Goal: Task Accomplishment & Management: Use online tool/utility

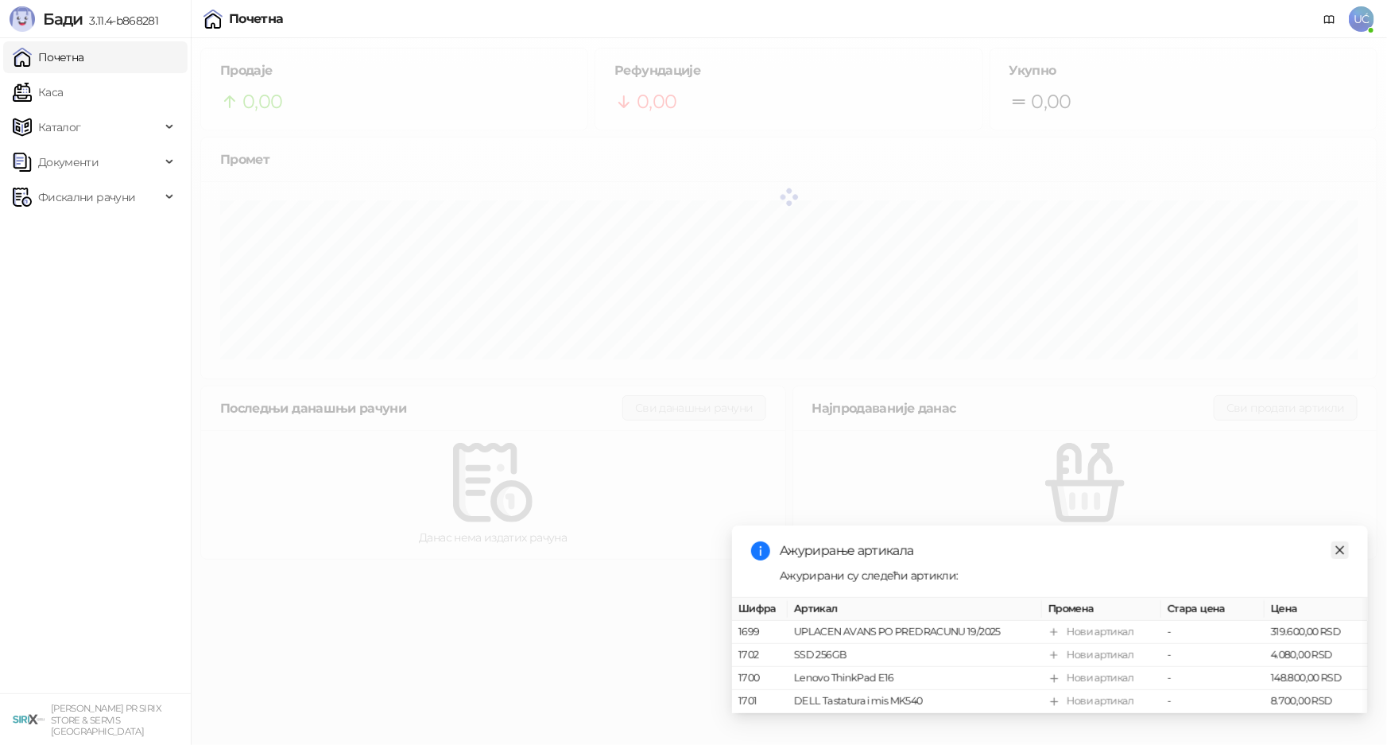
click at [1335, 544] on icon "close" at bounding box center [1339, 549] width 11 height 11
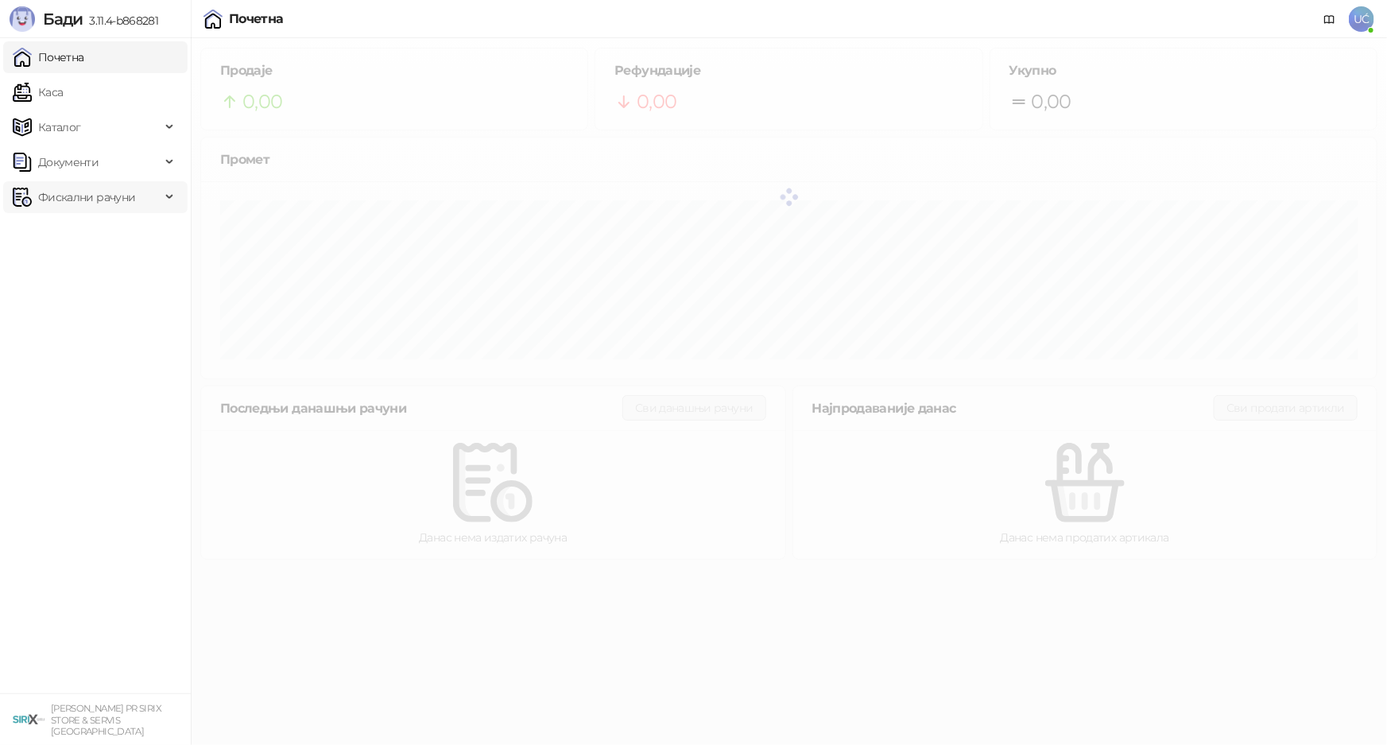
click at [79, 207] on span "Фискални рачуни" at bounding box center [86, 197] width 97 height 32
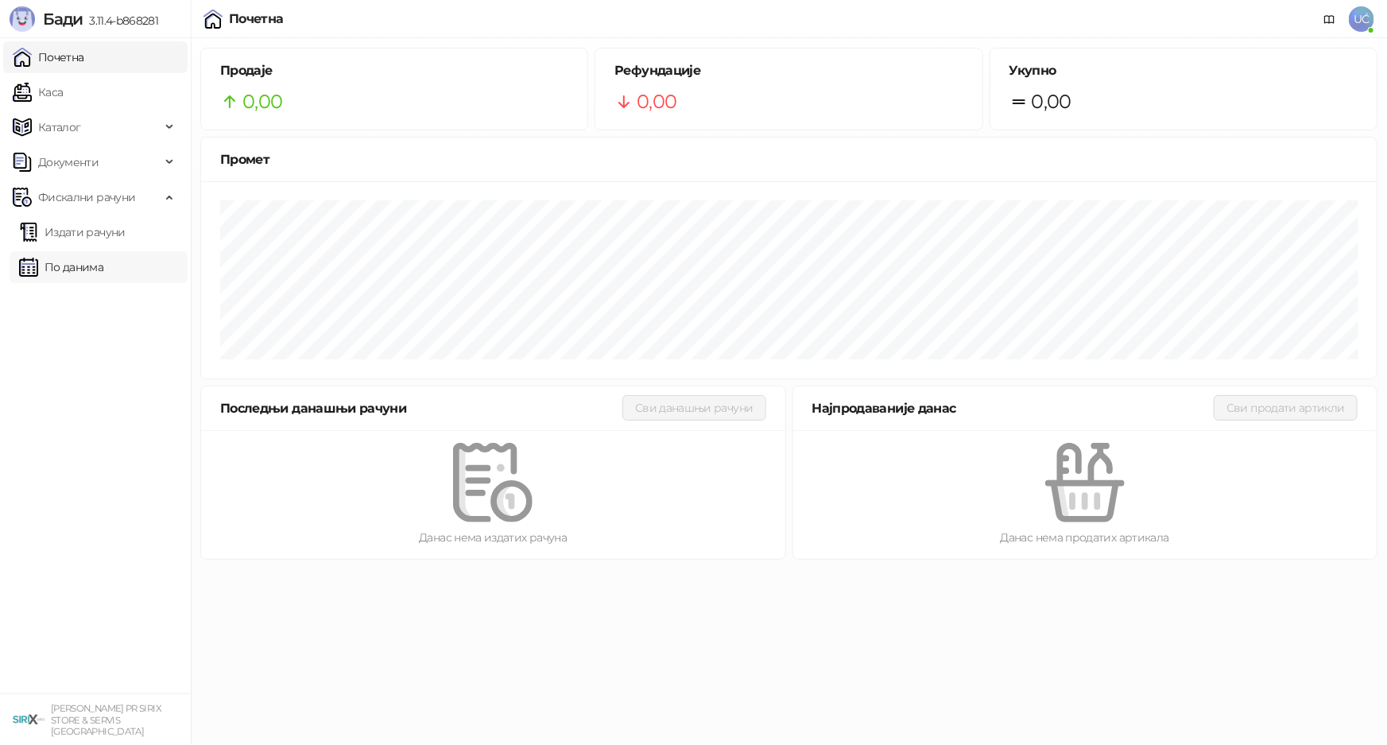
click at [87, 275] on link "По данима" at bounding box center [61, 267] width 84 height 32
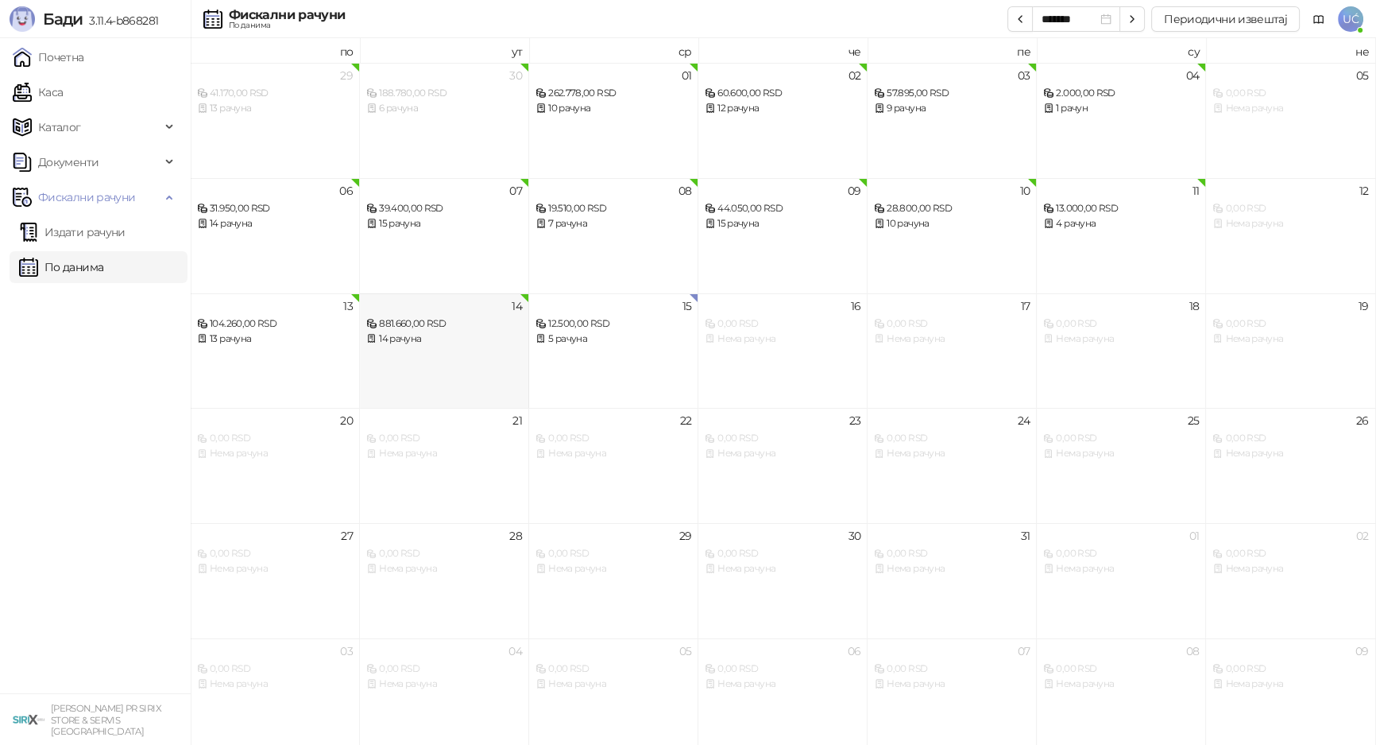
click at [444, 367] on div "14 881.660,00 RSD 14 рачуна" at bounding box center [444, 350] width 169 height 115
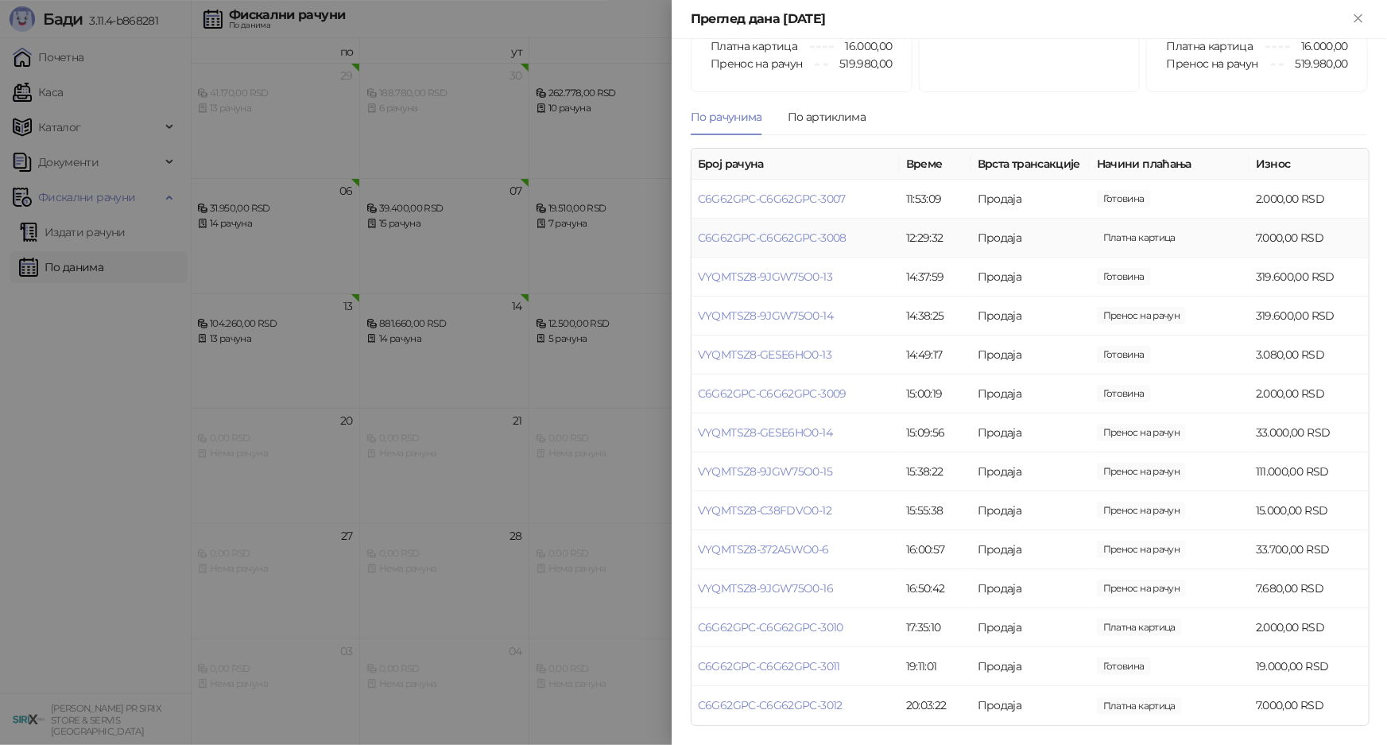
scroll to position [136, 0]
click at [811, 277] on link "VYQMTSZ8-9JGW75O0-13" at bounding box center [765, 276] width 134 height 14
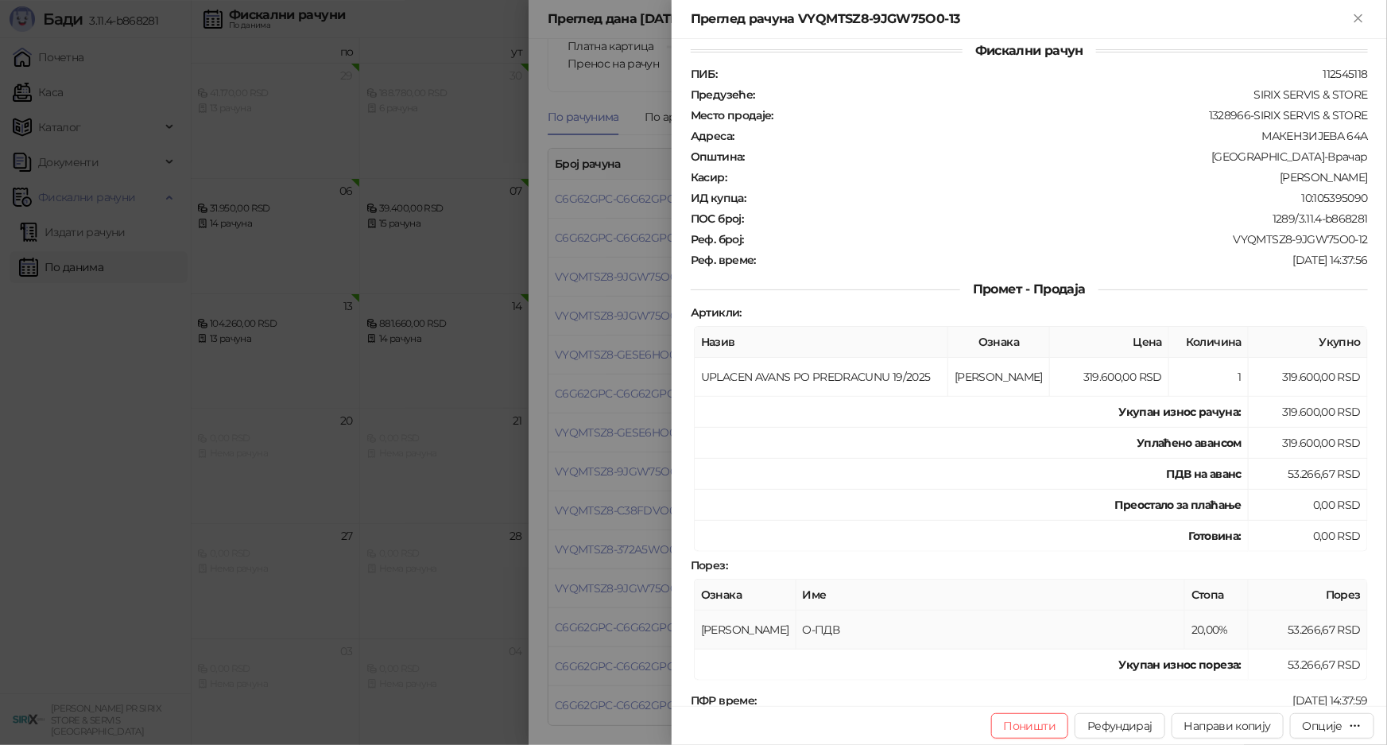
scroll to position [16, 0]
drag, startPoint x: 541, startPoint y: 561, endPoint x: 629, endPoint y: 607, distance: 98.8
click at [541, 561] on div at bounding box center [693, 372] width 1387 height 745
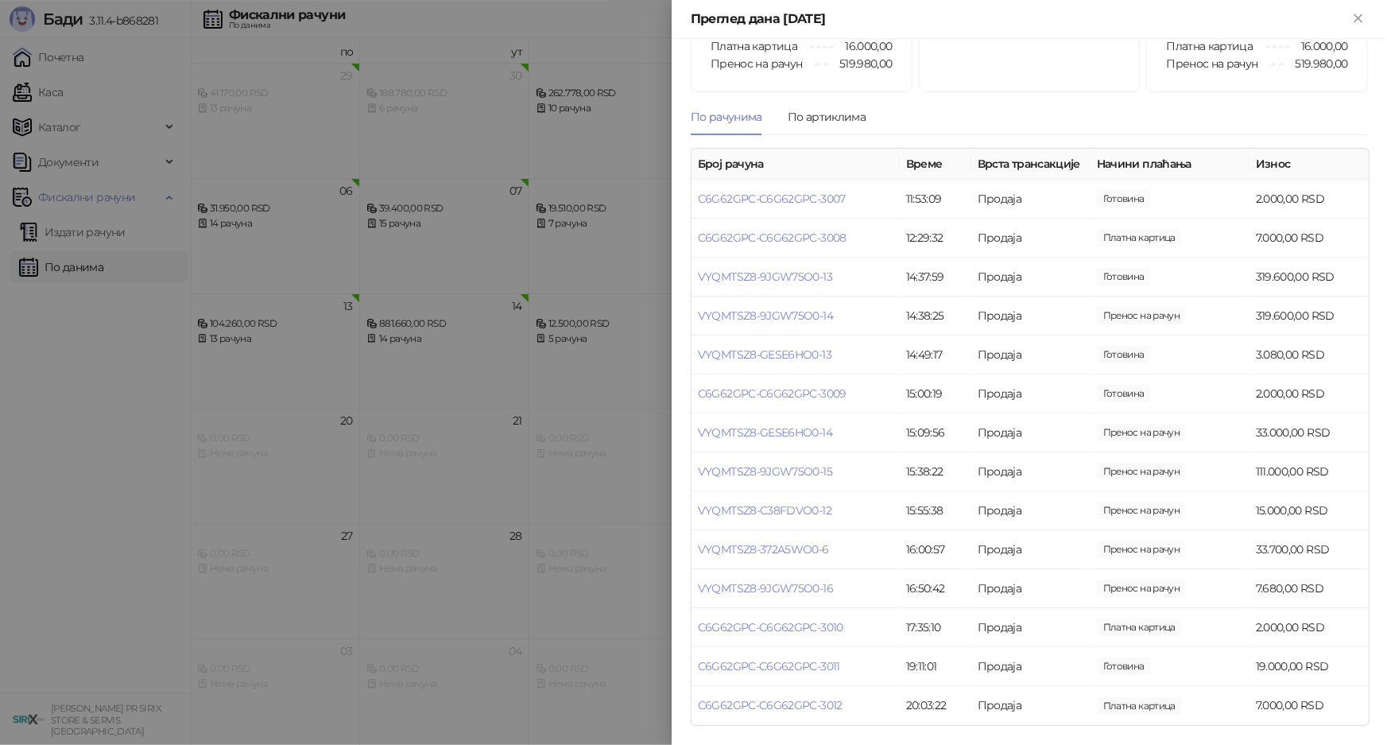
click at [596, 430] on div at bounding box center [693, 372] width 1387 height 745
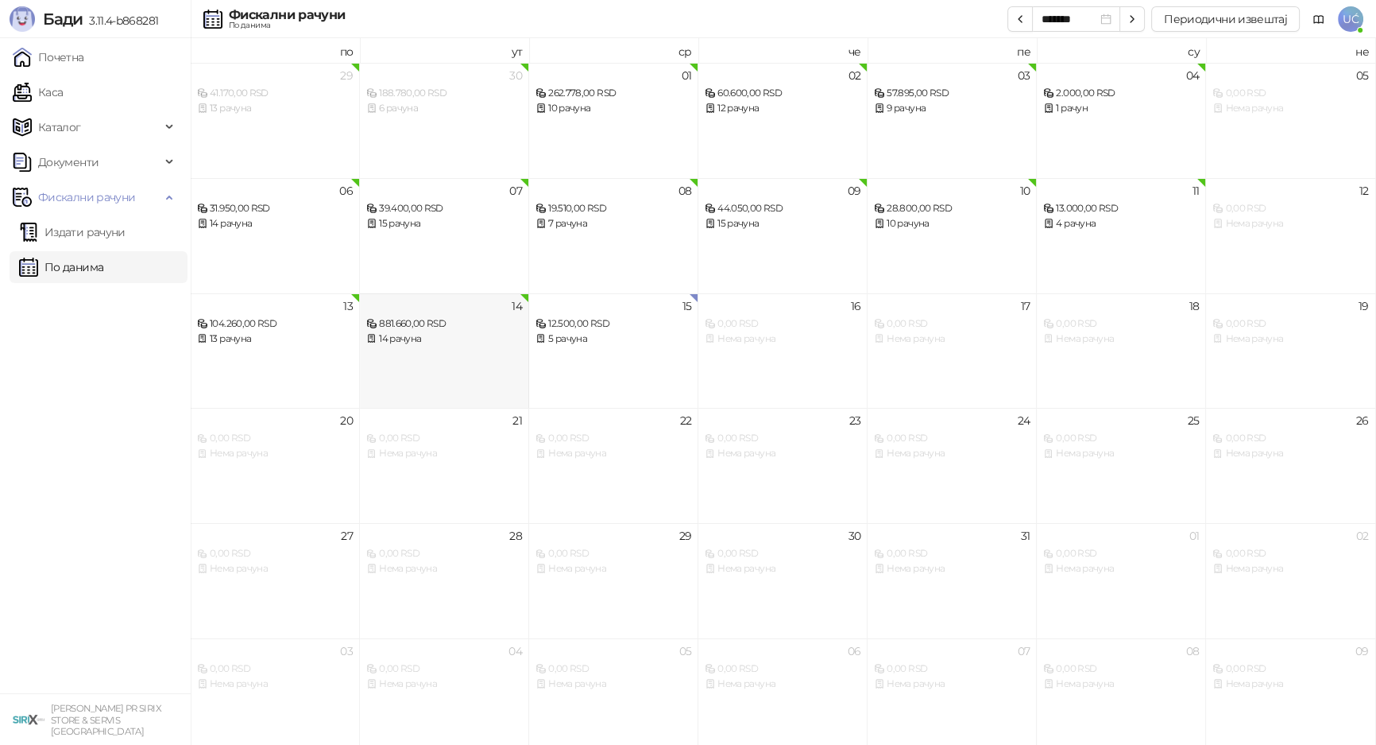
click at [419, 386] on div "14 881.660,00 RSD 14 рачуна" at bounding box center [444, 350] width 169 height 115
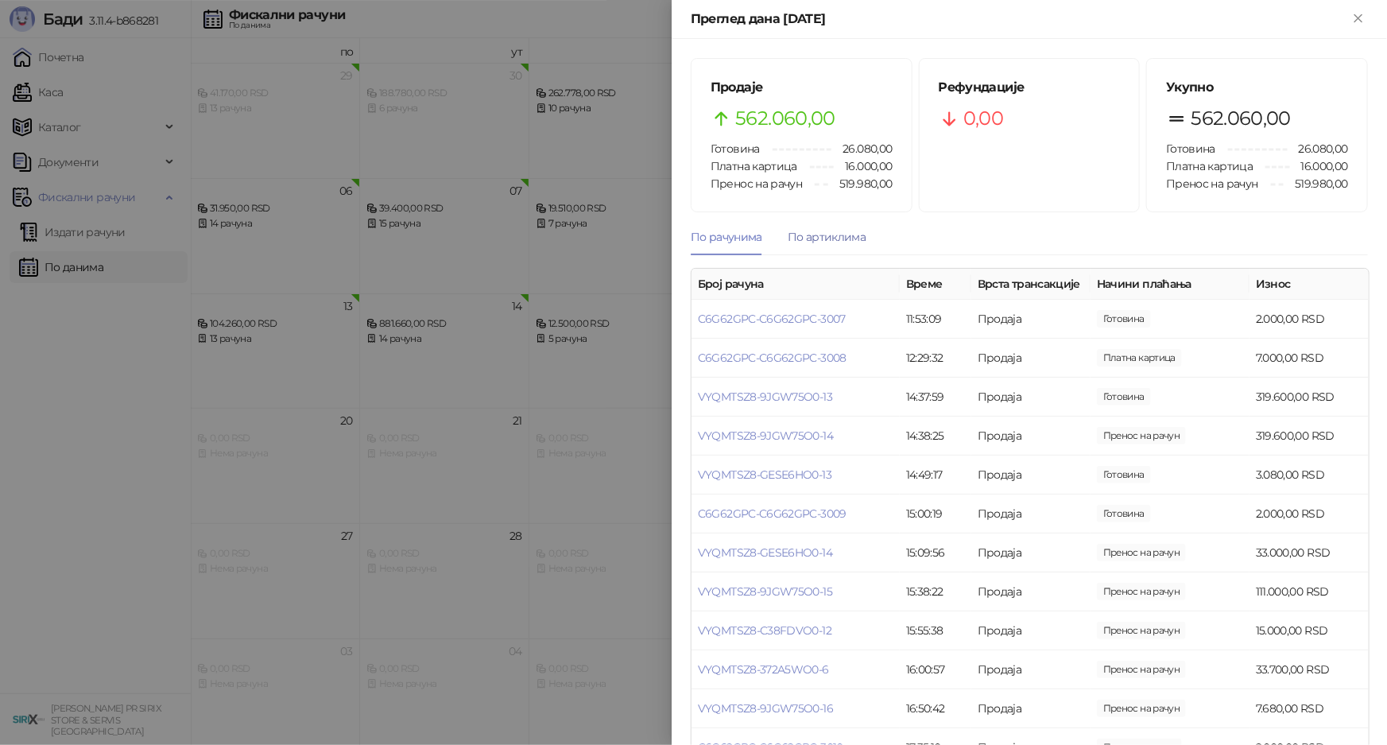
click at [836, 246] on div "По артиклима" at bounding box center [827, 236] width 78 height 17
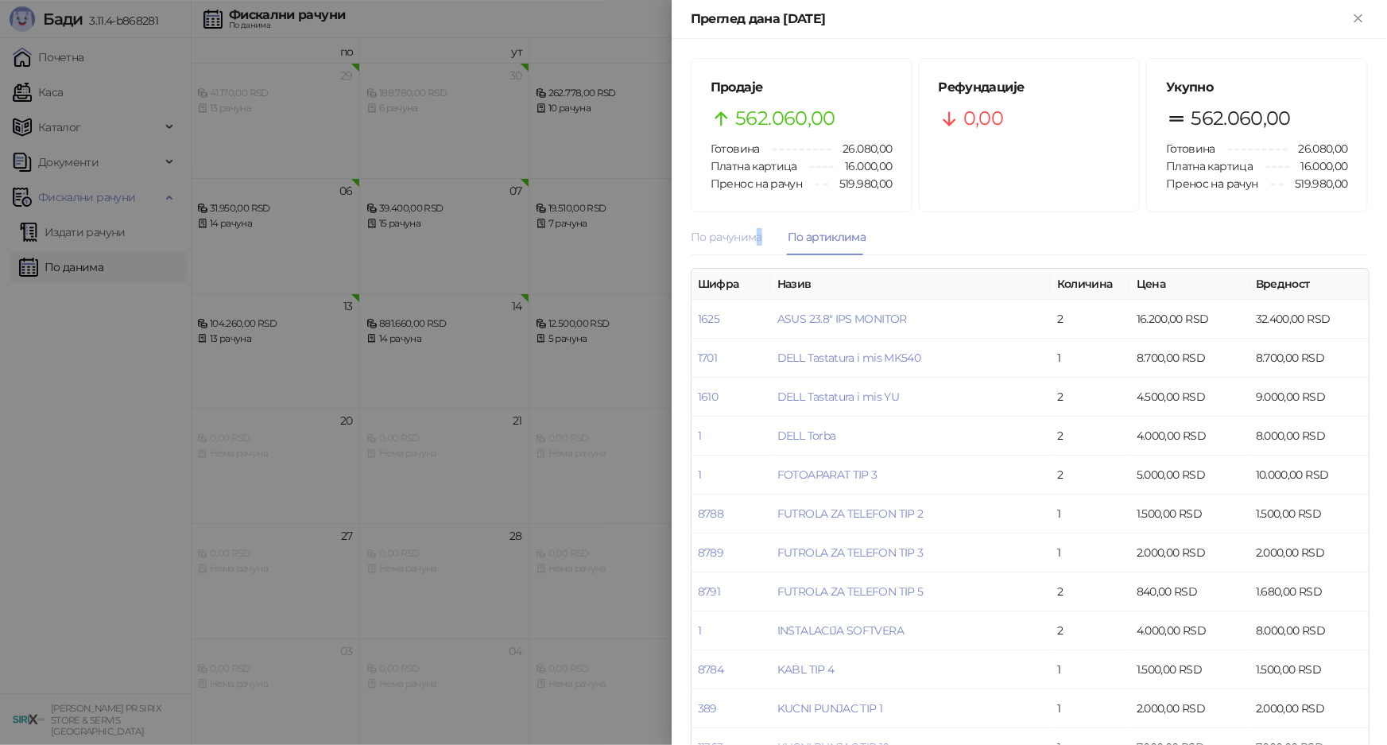
click at [758, 240] on div "По рачунима" at bounding box center [727, 237] width 72 height 37
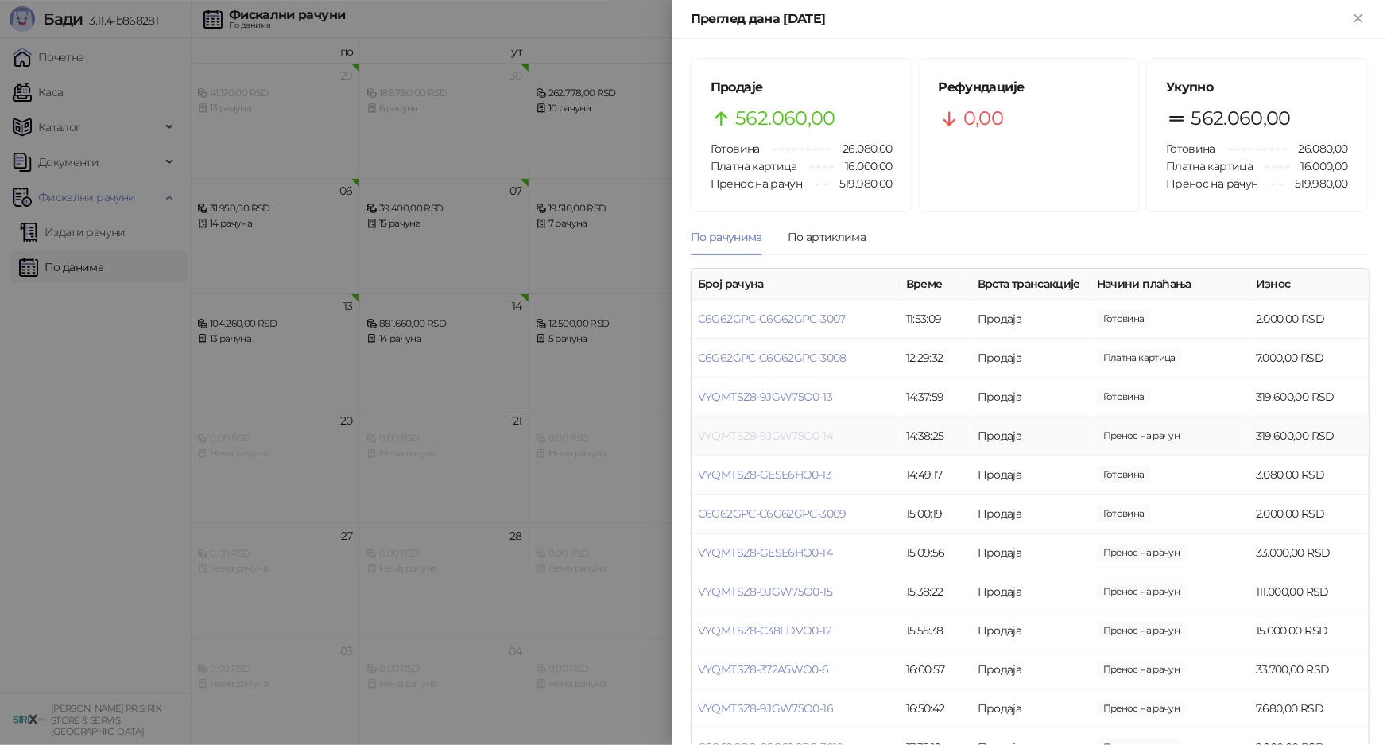
click at [769, 443] on link "VYQMTSZ8-9JGW75O0-14" at bounding box center [765, 435] width 135 height 14
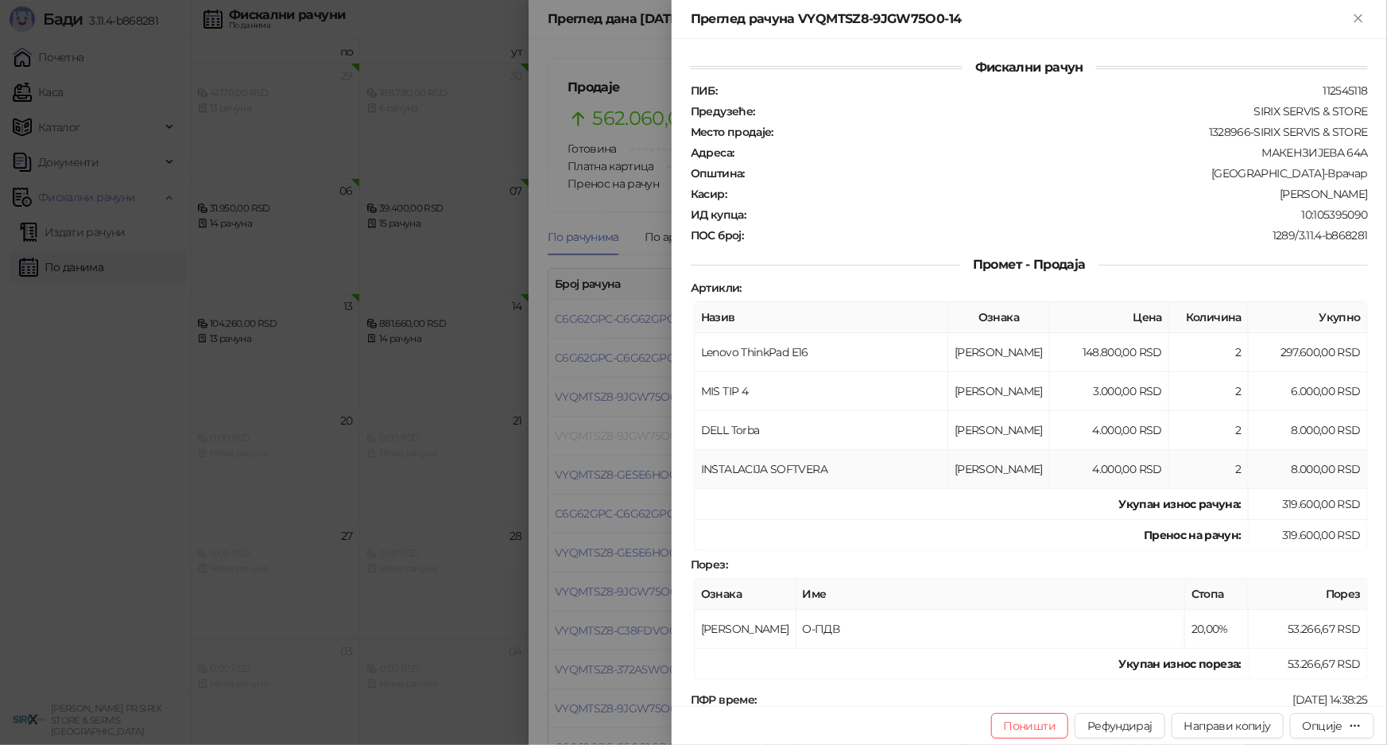
scroll to position [433, 0]
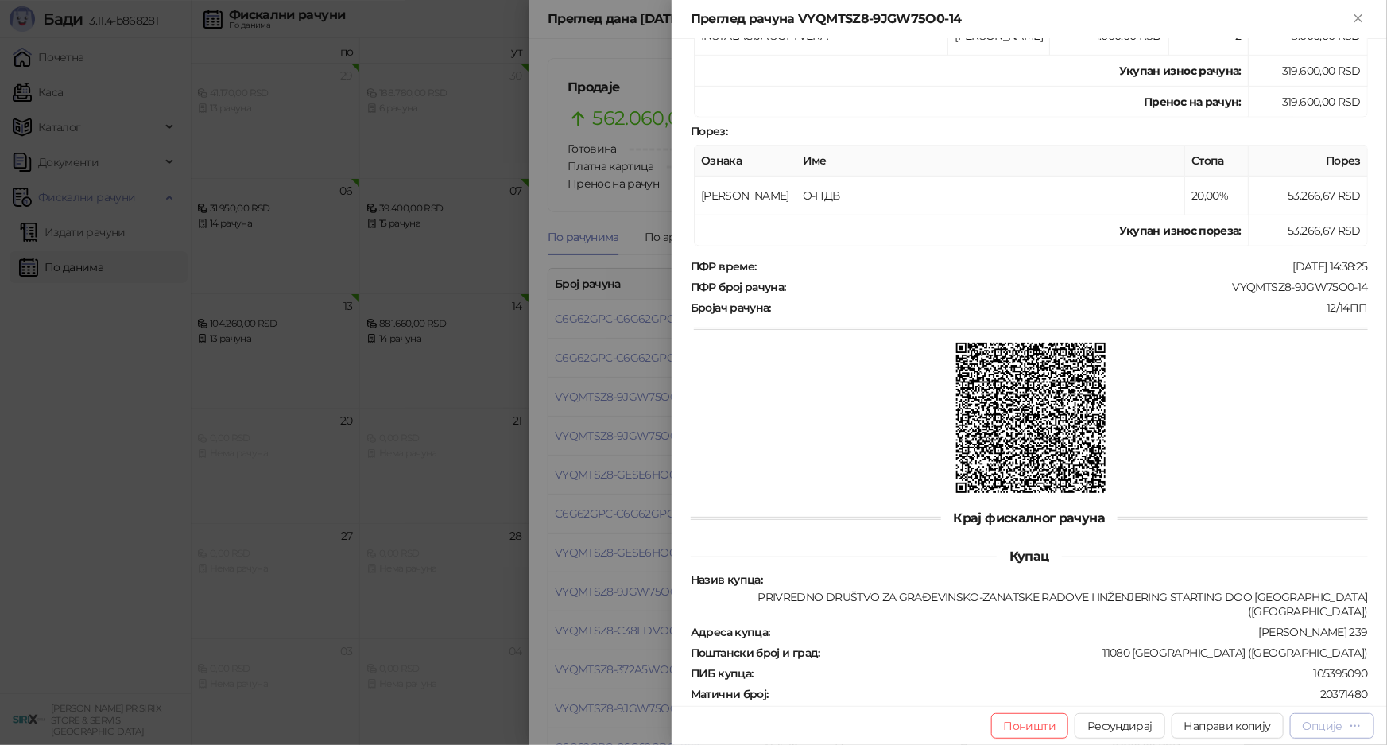
click at [1357, 727] on icon "button" at bounding box center [1355, 725] width 13 height 13
click at [1065, 451] on img at bounding box center [1031, 418] width 150 height 150
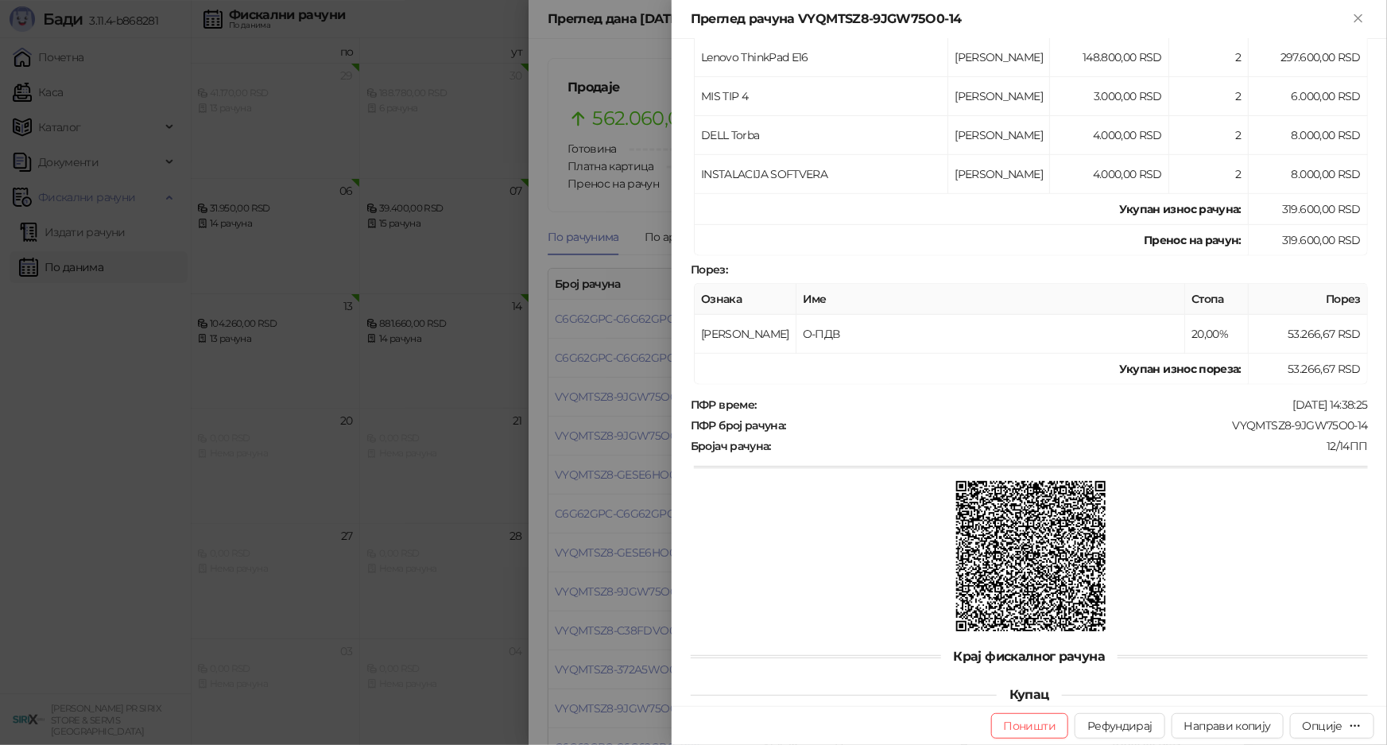
scroll to position [0, 0]
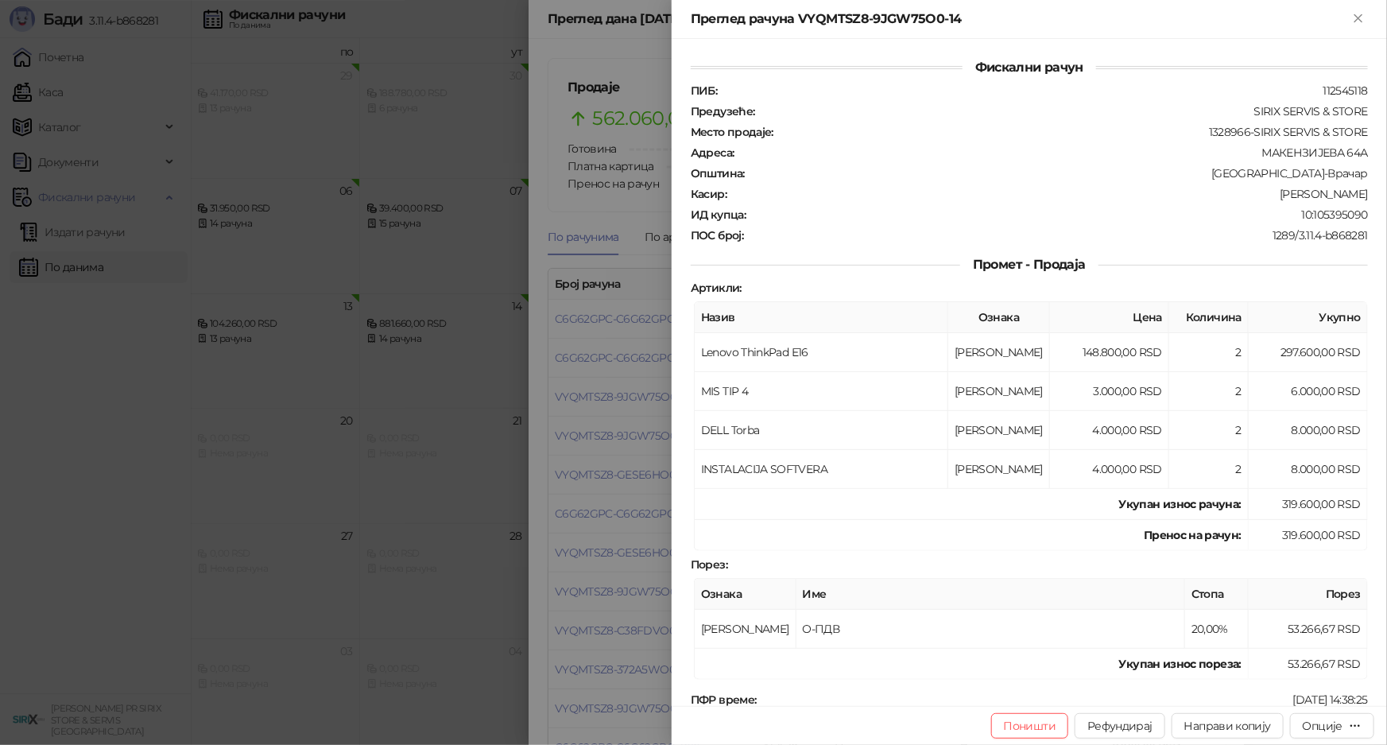
click at [578, 381] on div at bounding box center [693, 372] width 1387 height 745
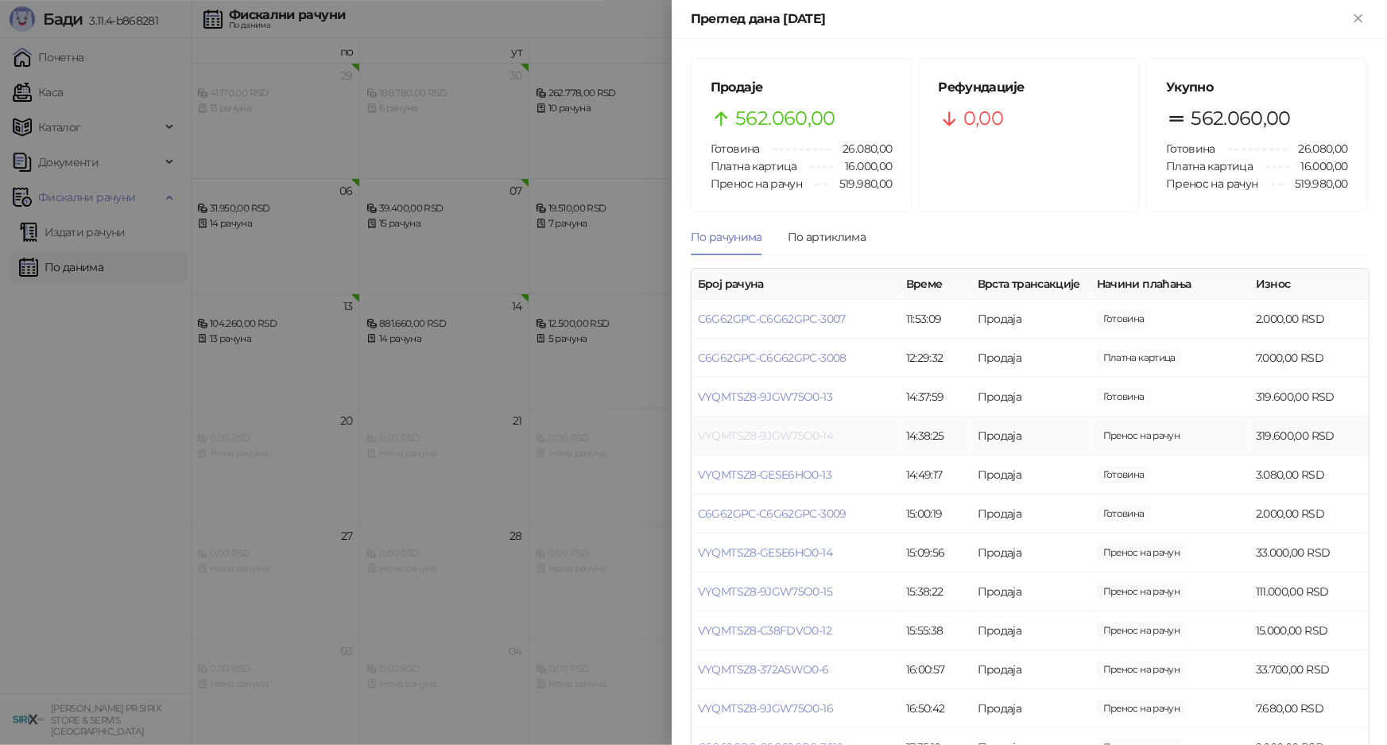
click at [799, 443] on link "VYQMTSZ8-9JGW75O0-14" at bounding box center [765, 435] width 135 height 14
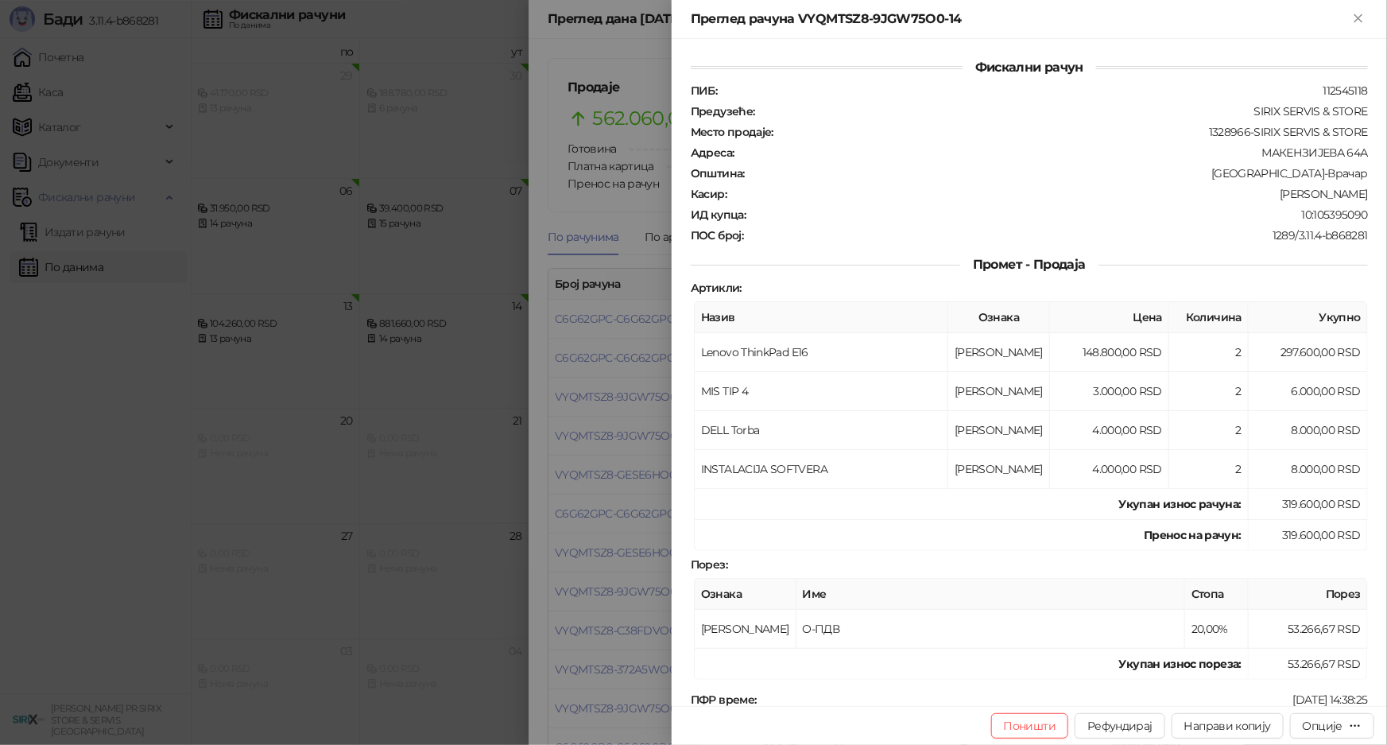
click at [622, 415] on div at bounding box center [693, 372] width 1387 height 745
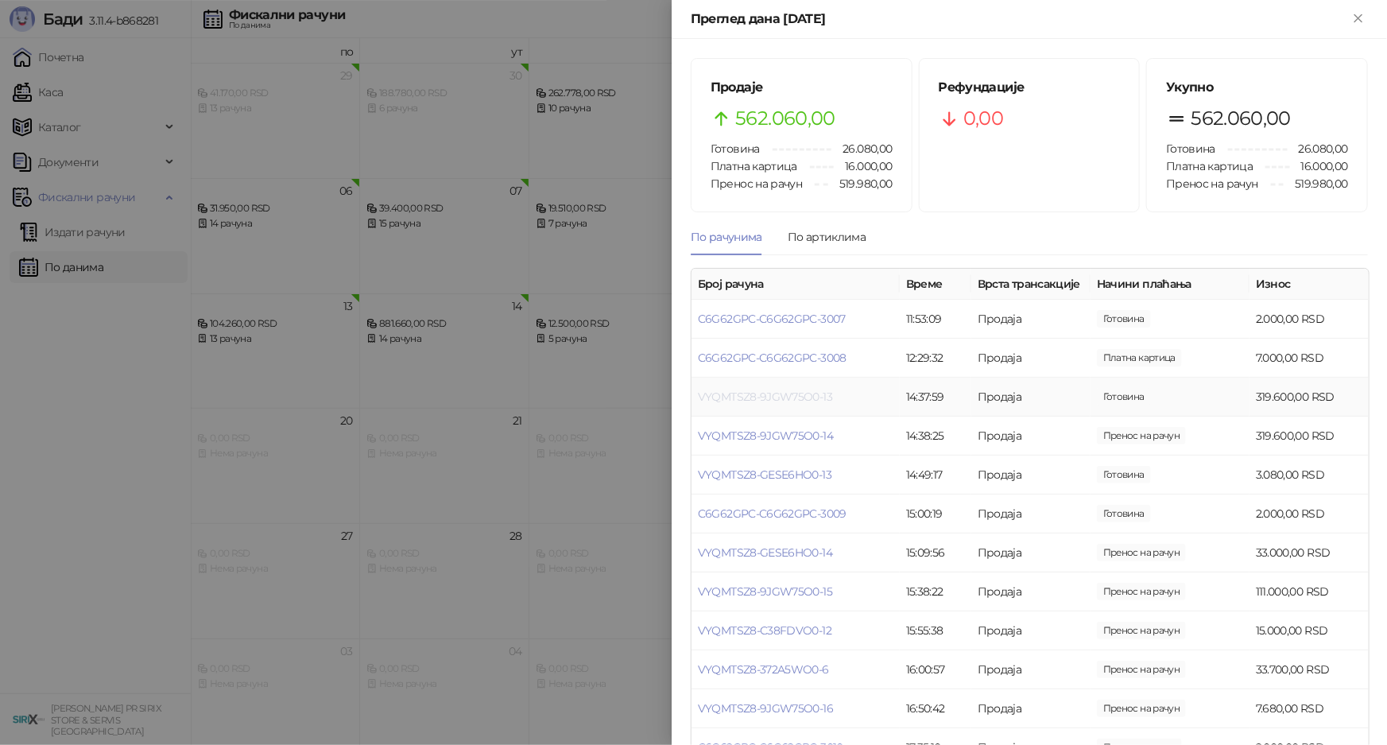
click at [734, 404] on link "VYQMTSZ8-9JGW75O0-13" at bounding box center [765, 396] width 134 height 14
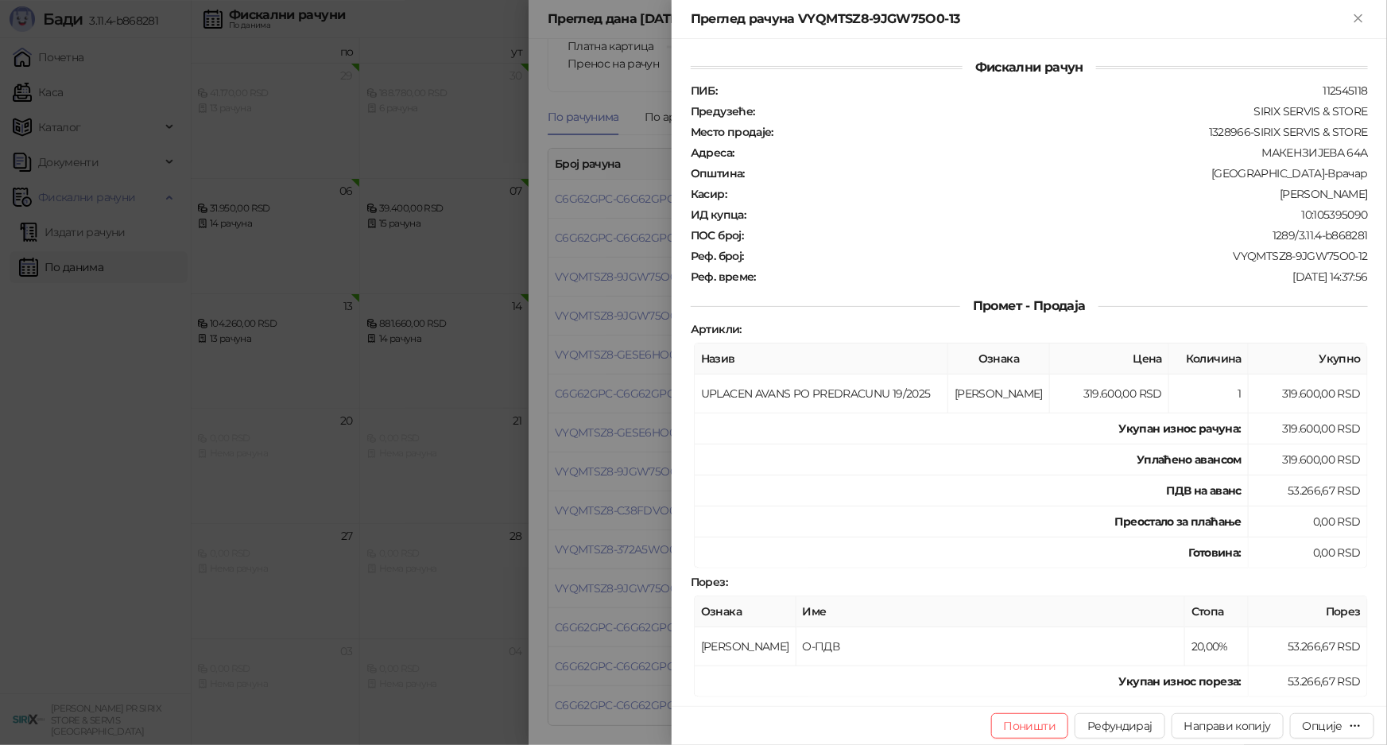
scroll to position [450, 0]
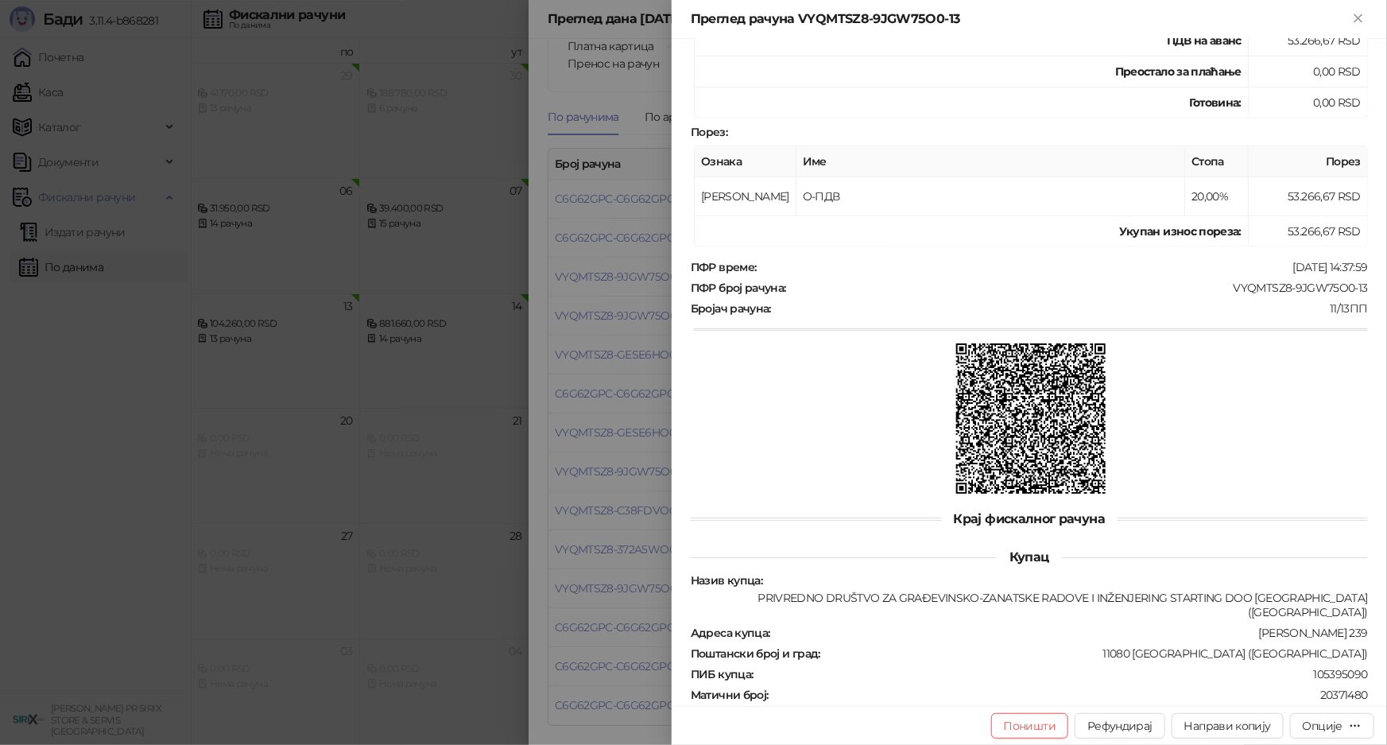
click at [436, 505] on div at bounding box center [693, 372] width 1387 height 745
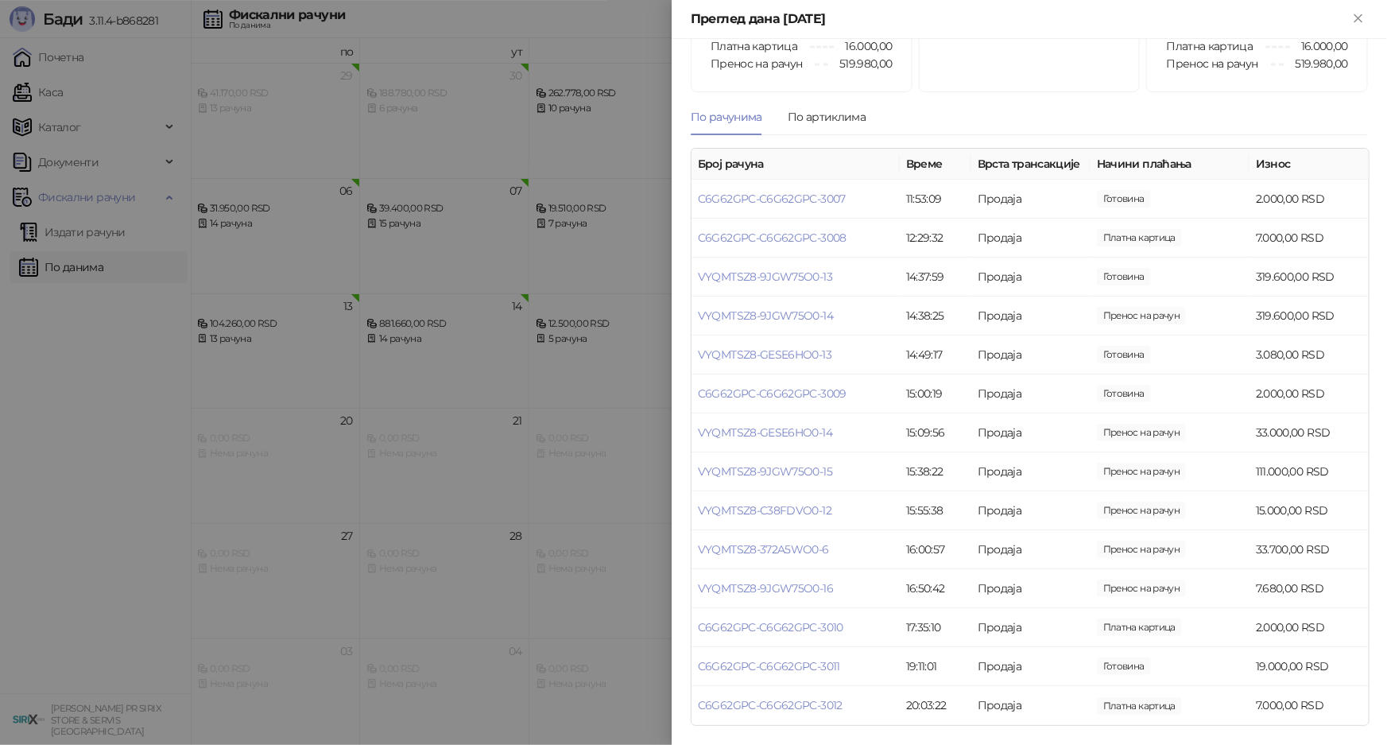
click at [96, 219] on div at bounding box center [693, 372] width 1387 height 745
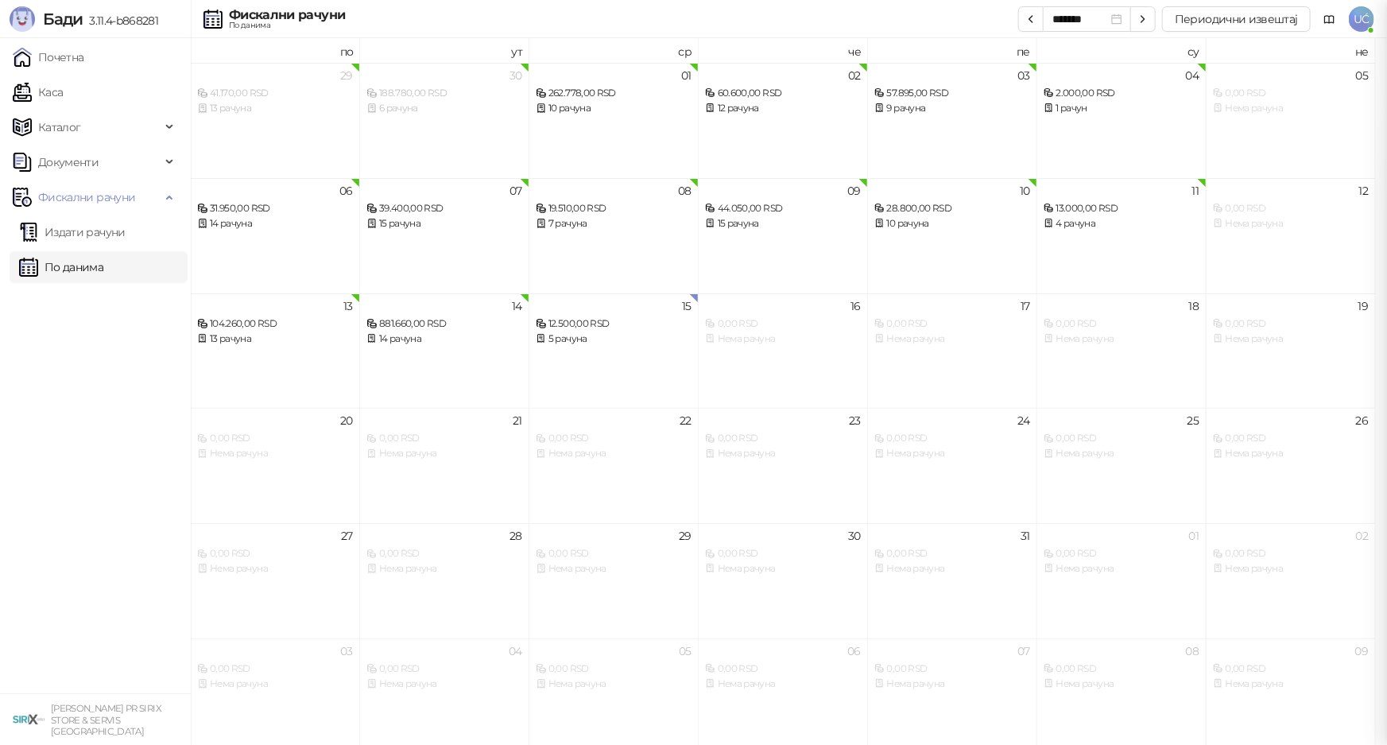
click at [96, 225] on div at bounding box center [693, 372] width 1387 height 745
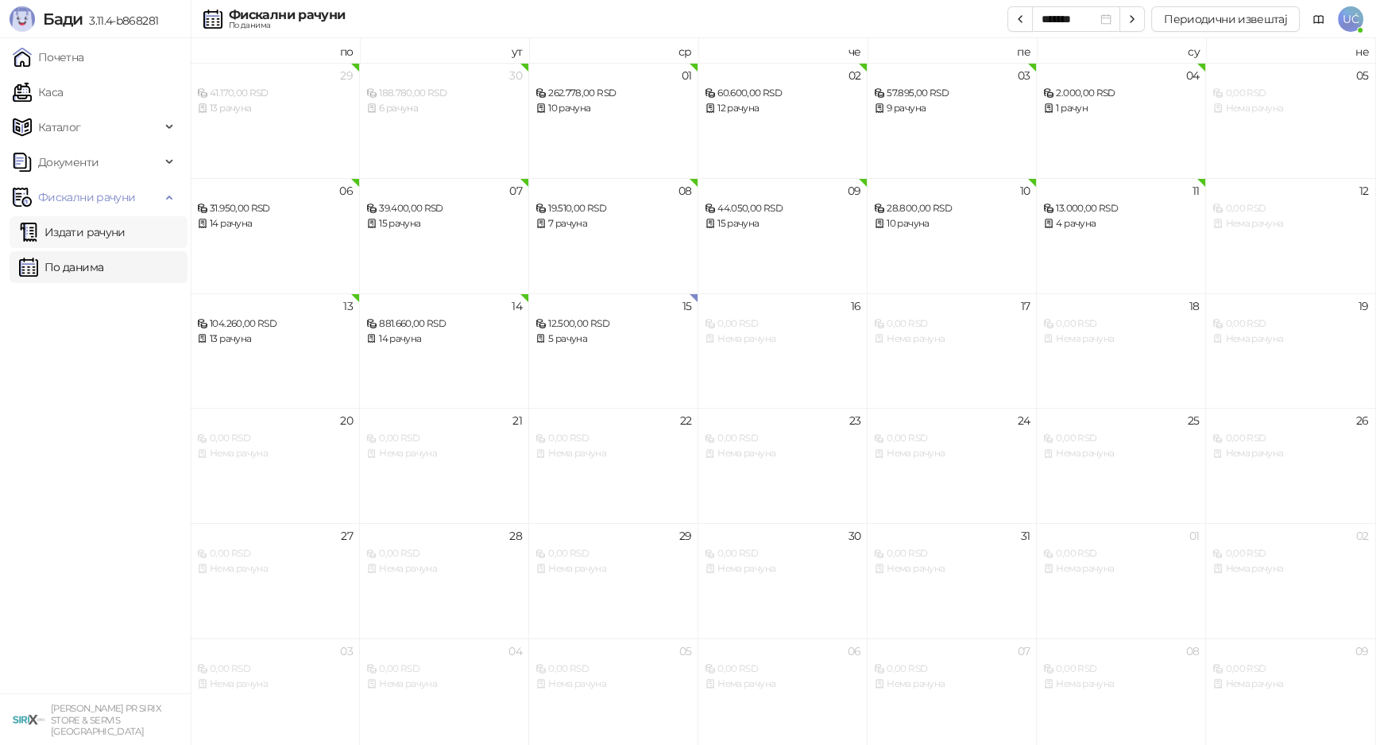
click at [96, 229] on link "Издати рачуни" at bounding box center [72, 232] width 106 height 32
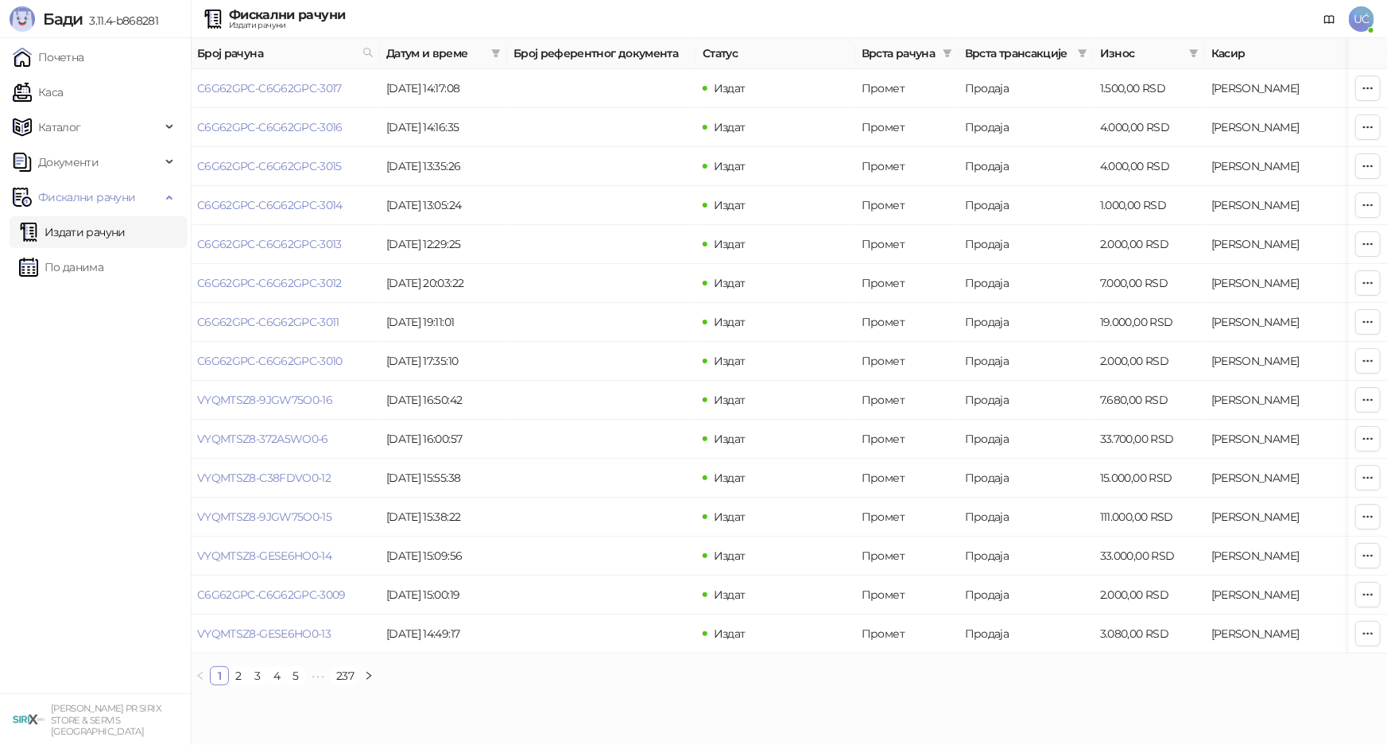
click at [927, 55] on span "Врста рачуна" at bounding box center [898, 53] width 75 height 17
click at [918, 54] on span "Врста рачуна" at bounding box center [898, 53] width 75 height 17
click at [946, 46] on span at bounding box center [947, 53] width 16 height 24
click at [868, 219] on span "Аванс" at bounding box center [876, 224] width 134 height 17
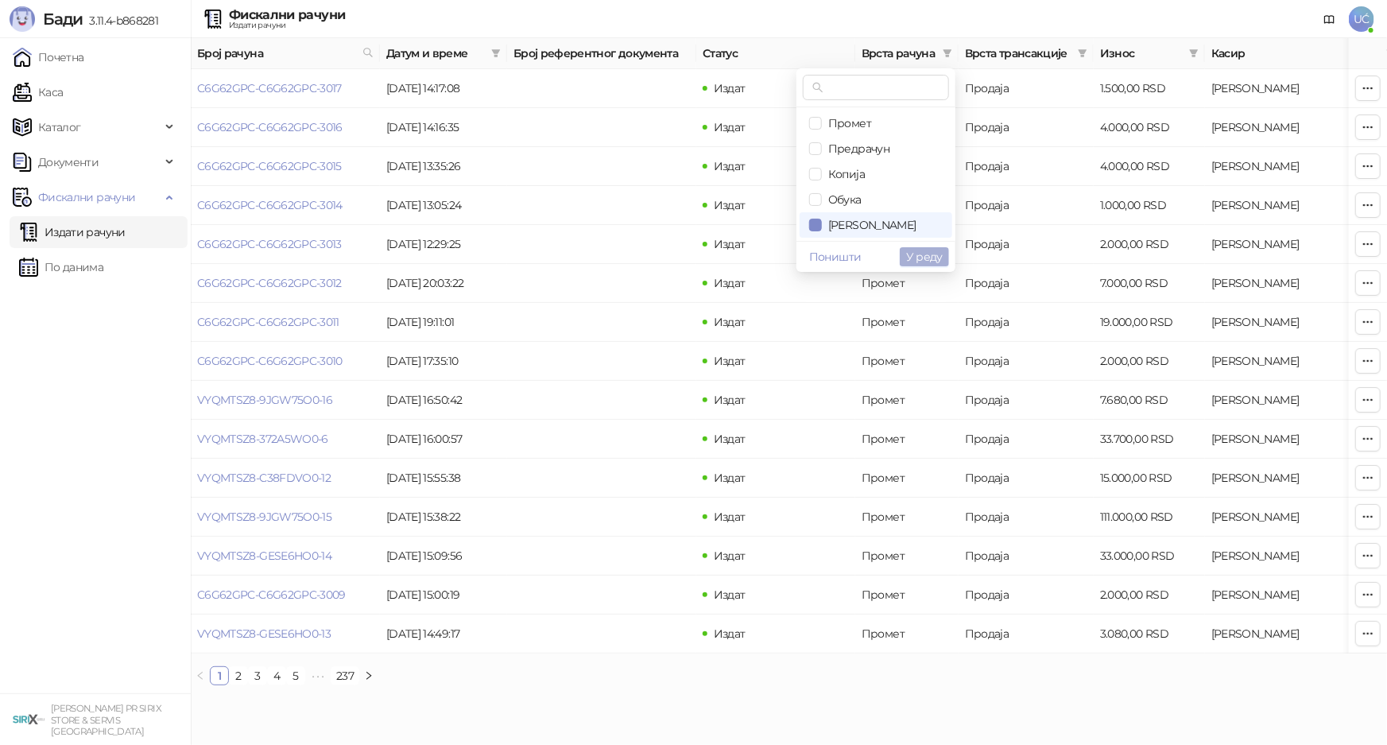
click at [923, 254] on span "У реду" at bounding box center [924, 257] width 37 height 14
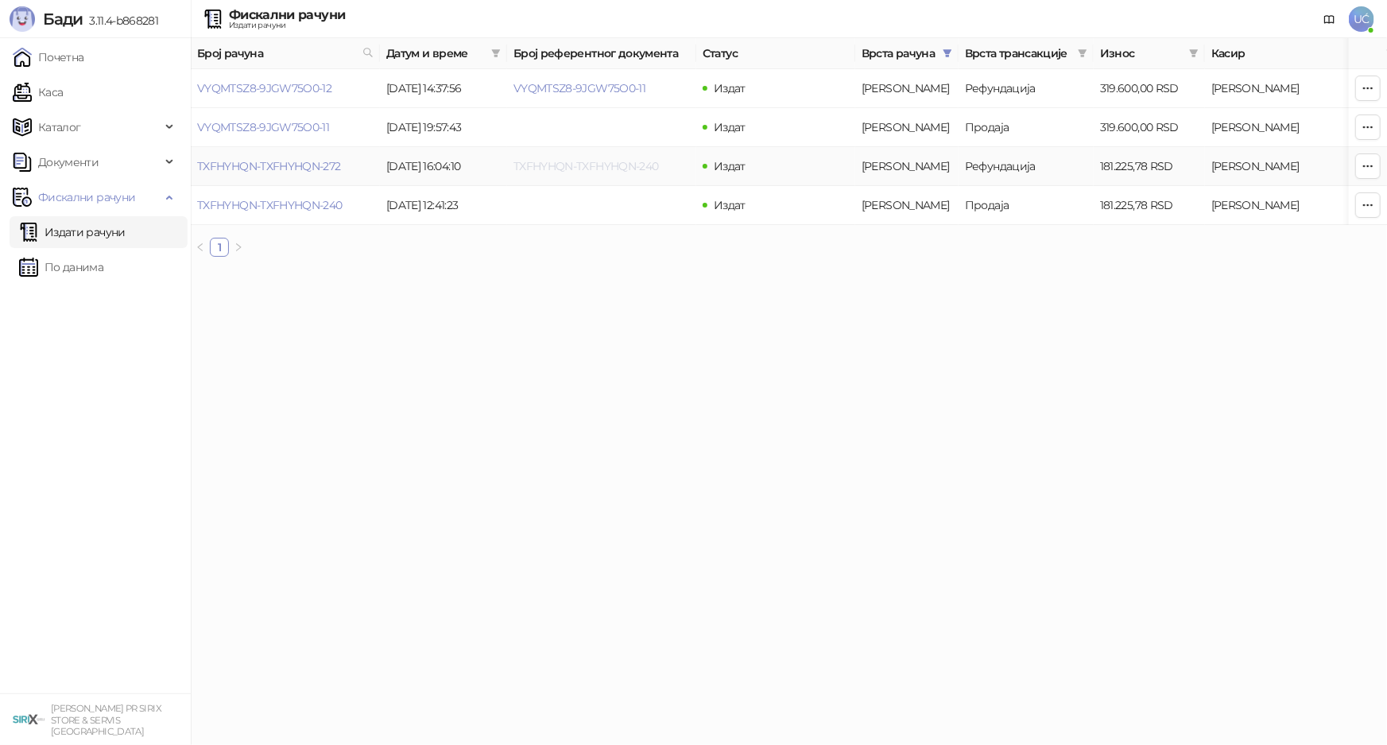
click at [629, 168] on link "TXFHYHQN-TXFHYHQN-240" at bounding box center [585, 166] width 145 height 14
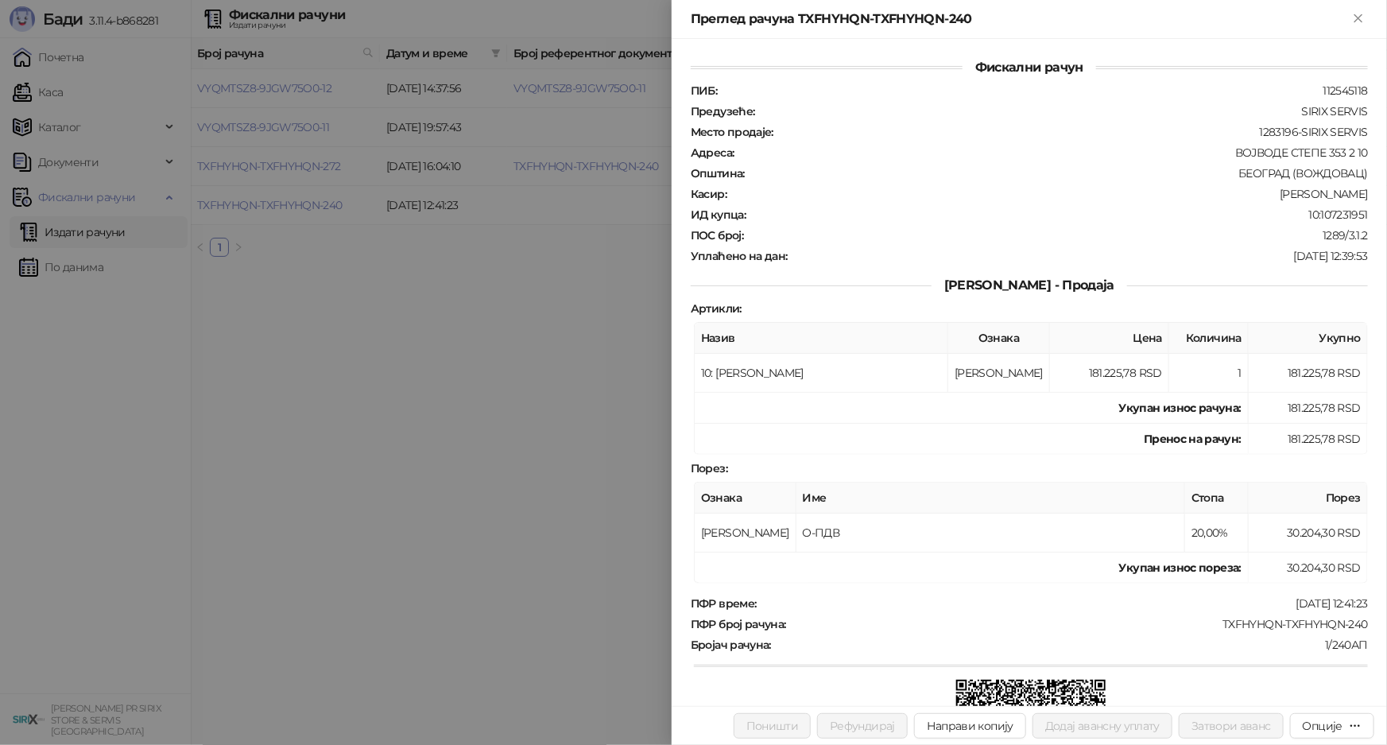
click at [564, 397] on div at bounding box center [693, 372] width 1387 height 745
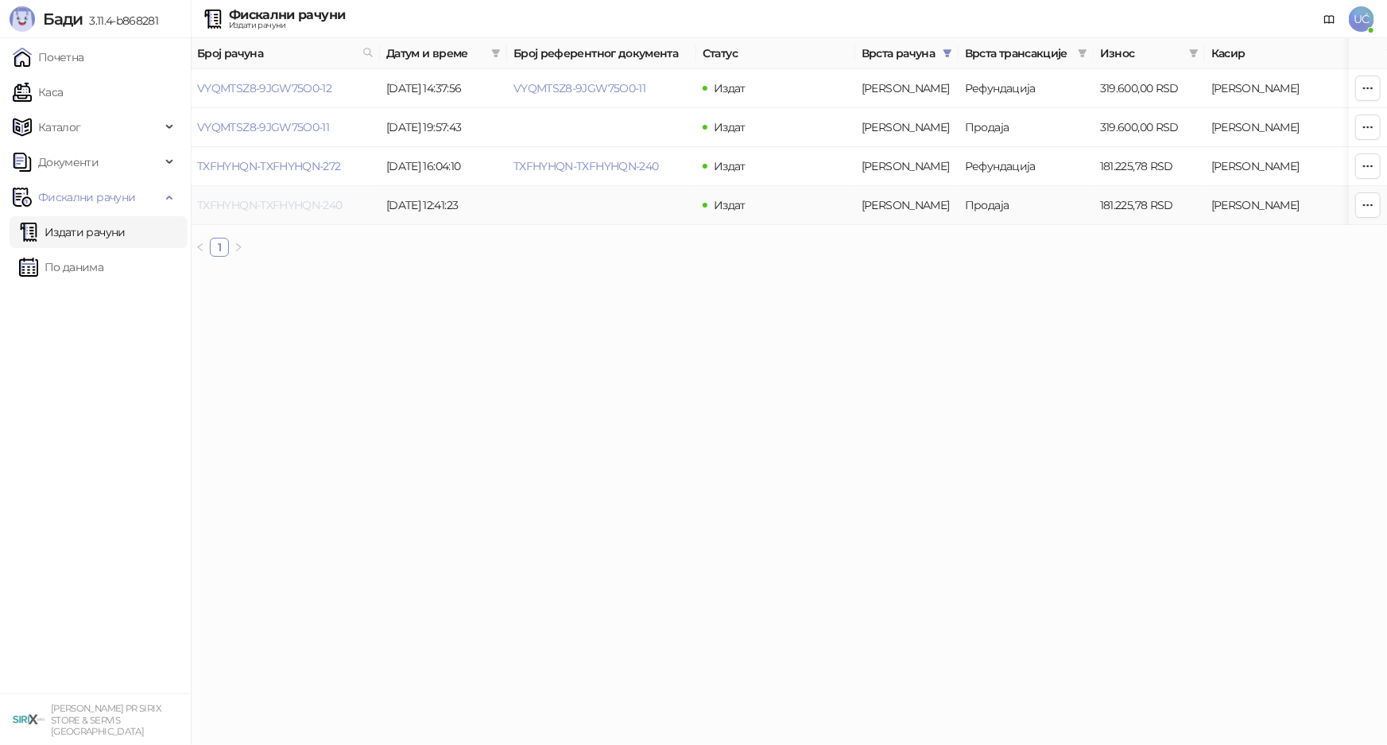
click at [327, 198] on link "TXFHYHQN-TXFHYHQN-240" at bounding box center [269, 205] width 145 height 14
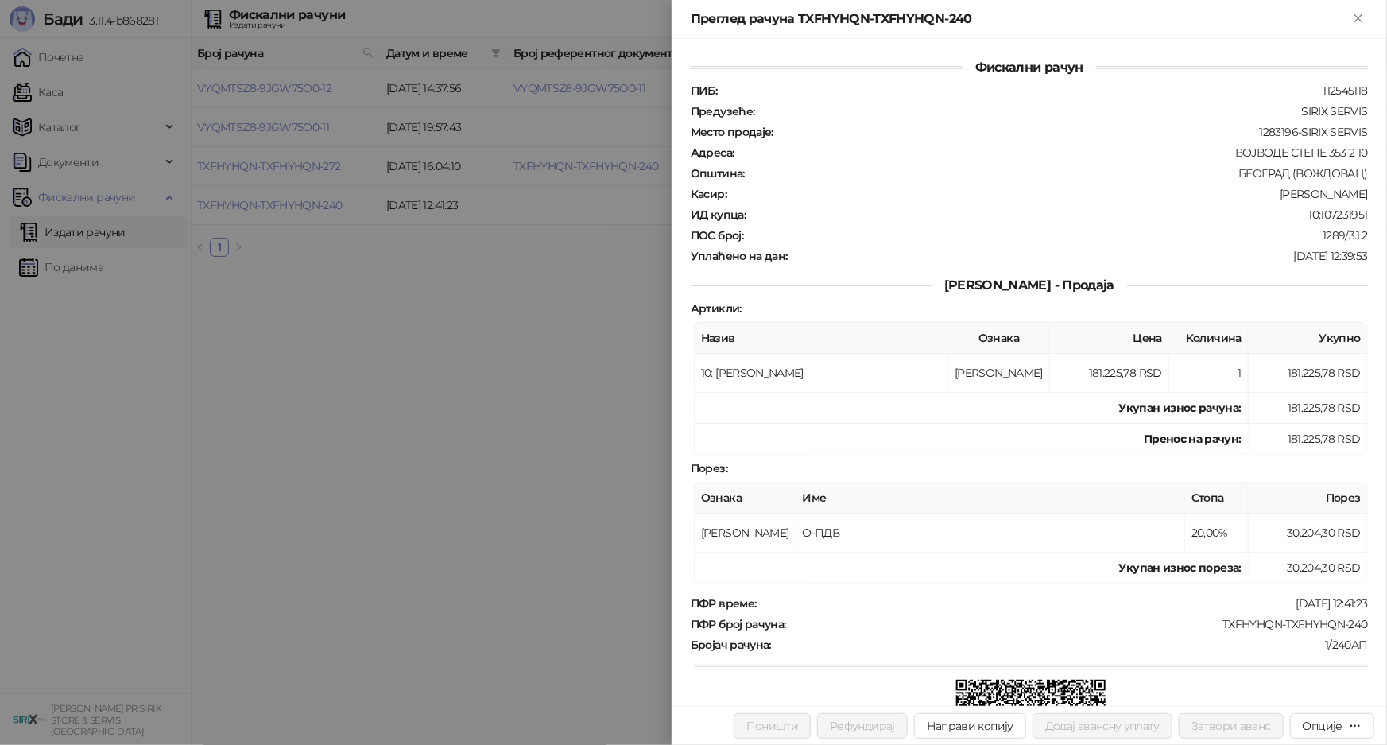
click at [587, 383] on div at bounding box center [693, 372] width 1387 height 745
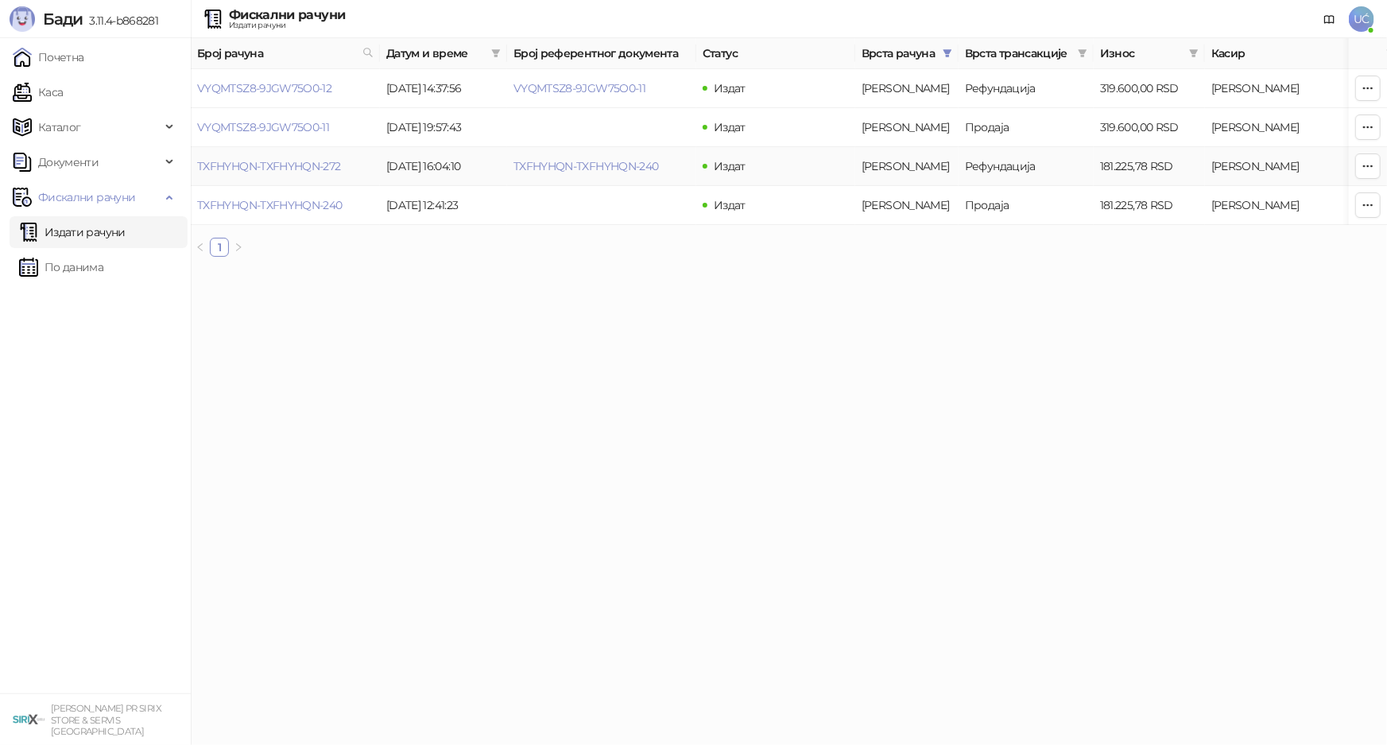
click at [362, 157] on td "TXFHYHQN-TXFHYHQN-272" at bounding box center [285, 166] width 189 height 39
click at [327, 159] on link "TXFHYHQN-TXFHYHQN-272" at bounding box center [269, 166] width 144 height 14
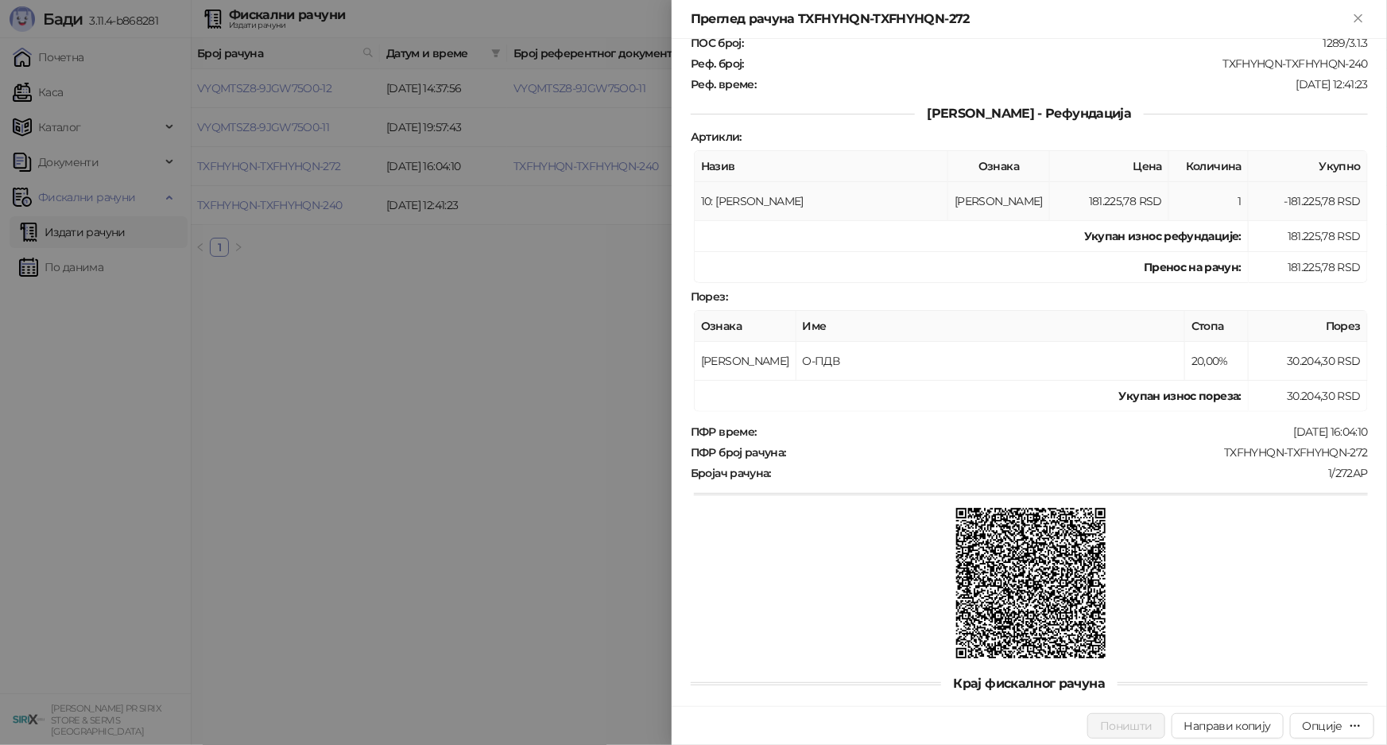
scroll to position [207, 0]
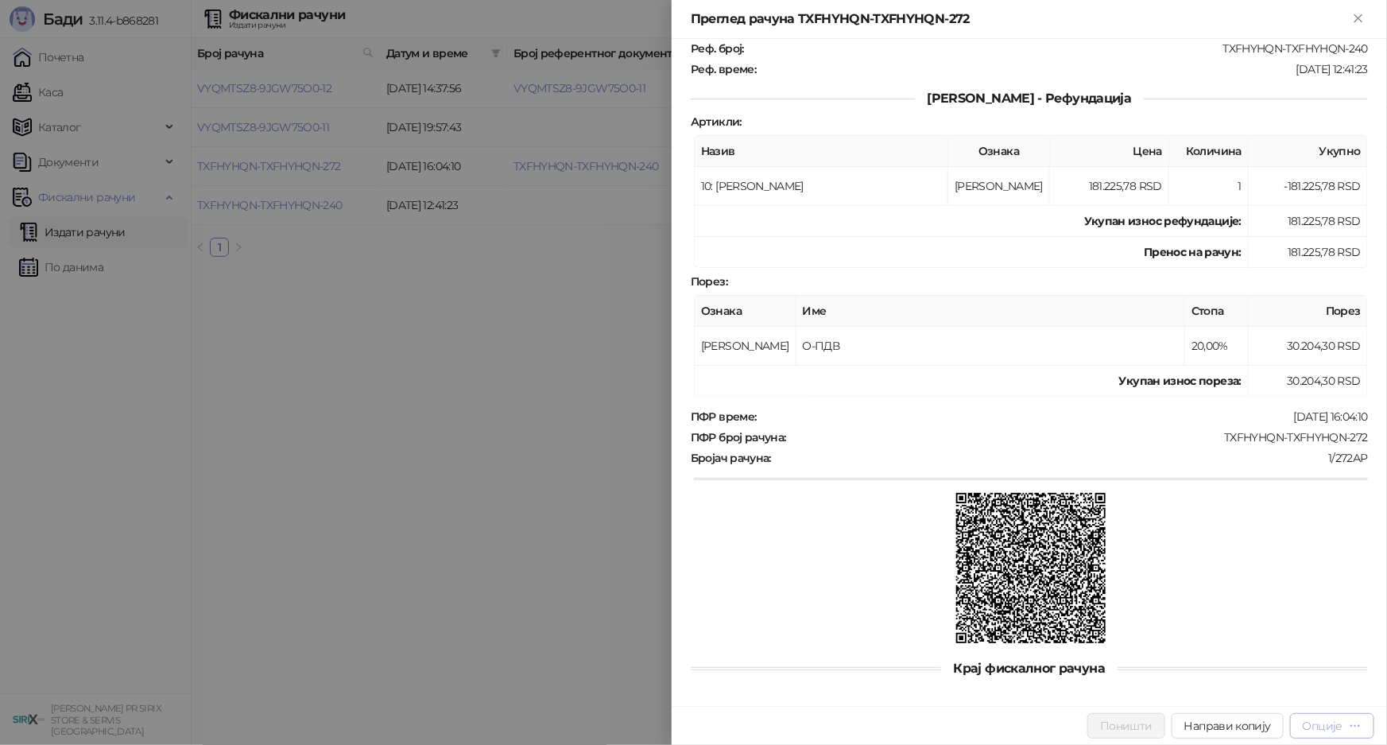
click at [1370, 724] on button "Опције" at bounding box center [1332, 725] width 84 height 25
click at [410, 551] on div at bounding box center [693, 372] width 1387 height 745
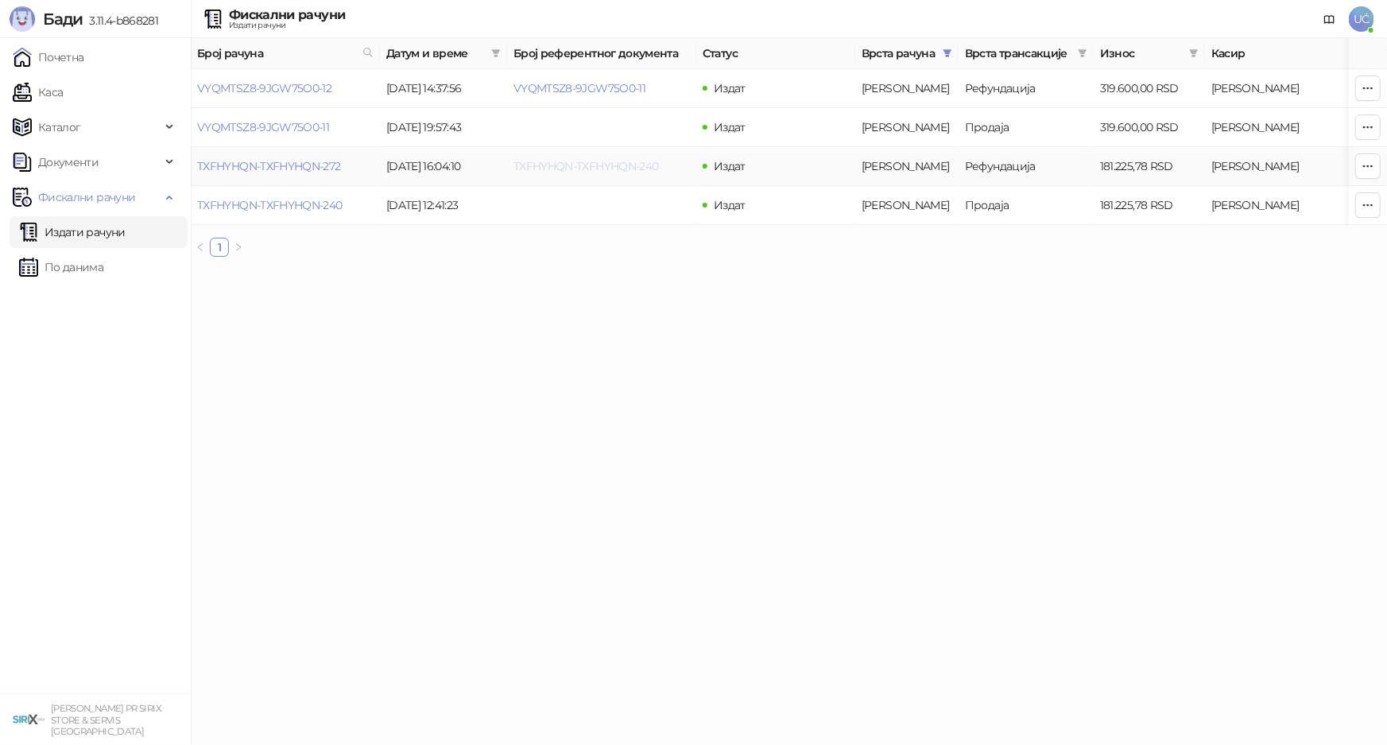
click at [618, 165] on link "TXFHYHQN-TXFHYHQN-240" at bounding box center [585, 166] width 145 height 14
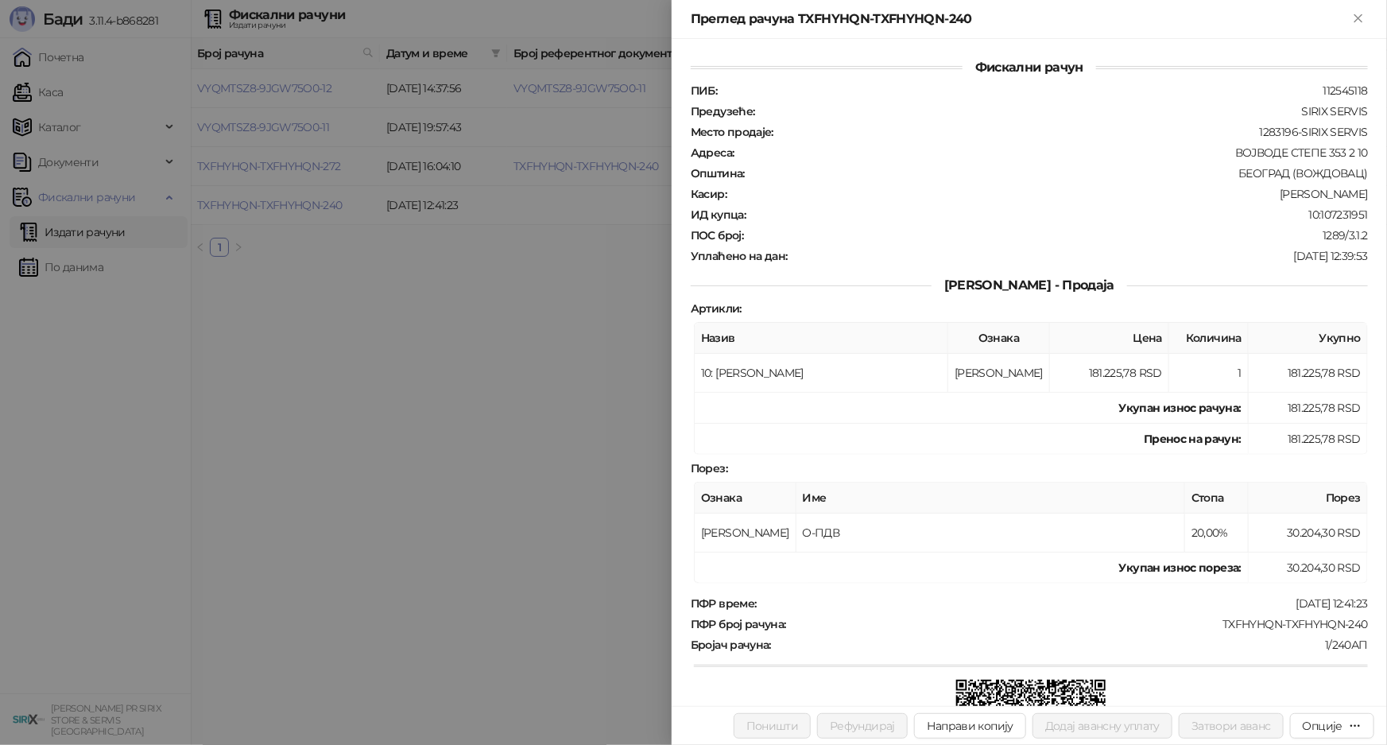
click at [609, 250] on div at bounding box center [693, 372] width 1387 height 745
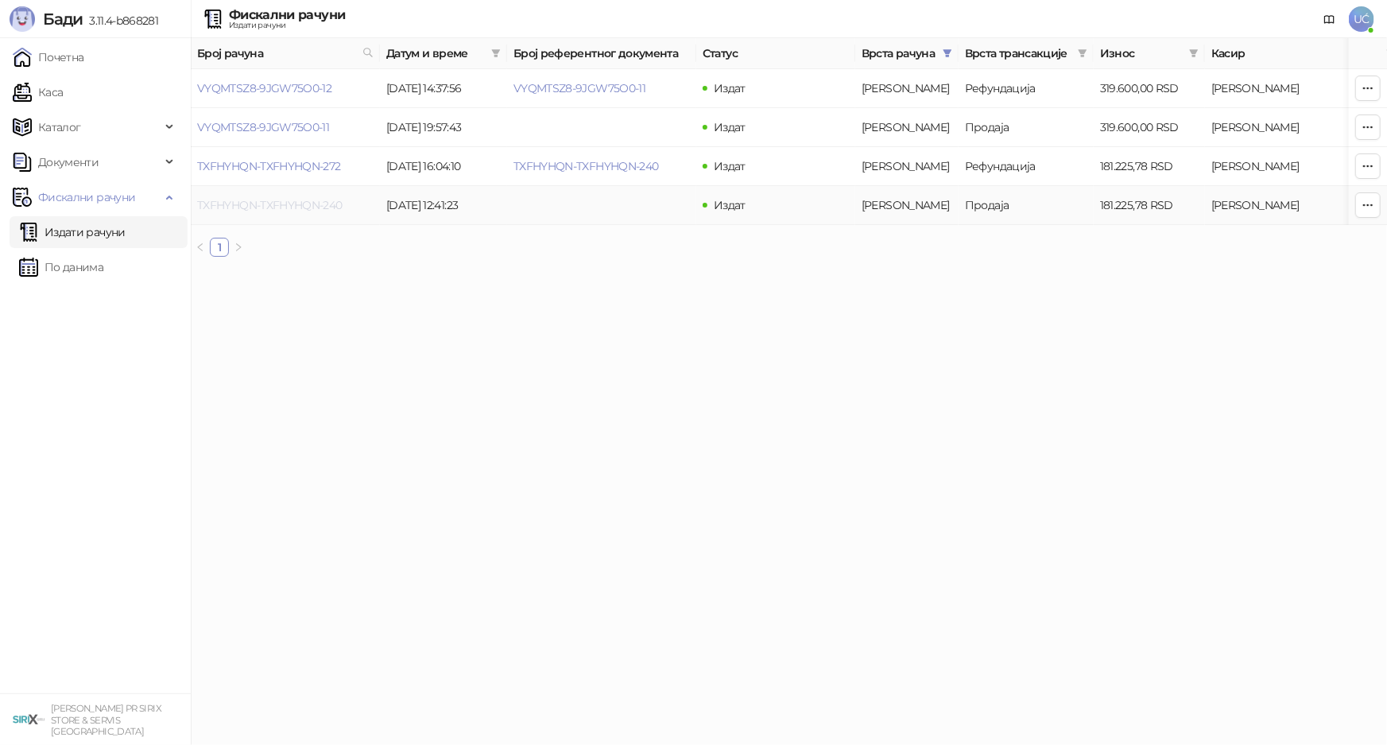
click at [323, 209] on link "TXFHYHQN-TXFHYHQN-240" at bounding box center [269, 205] width 145 height 14
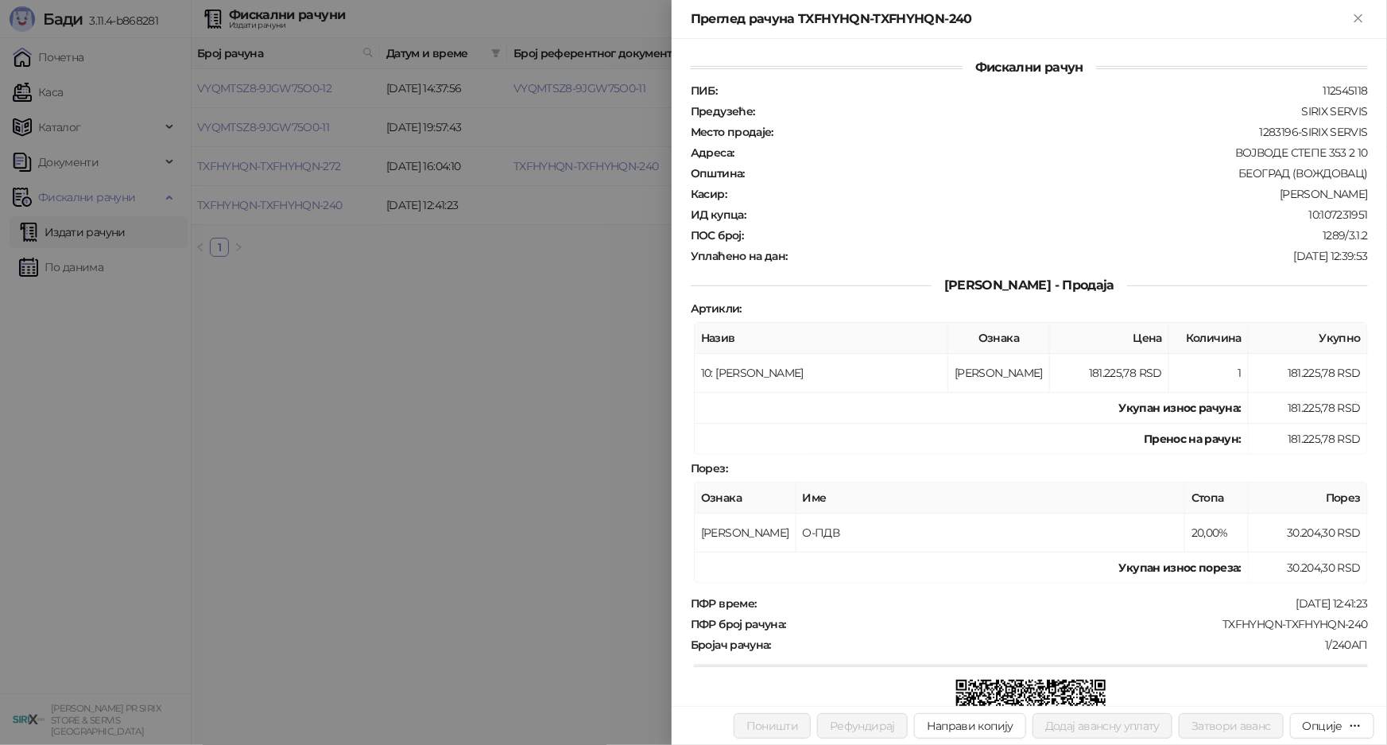
click at [359, 267] on div at bounding box center [693, 372] width 1387 height 745
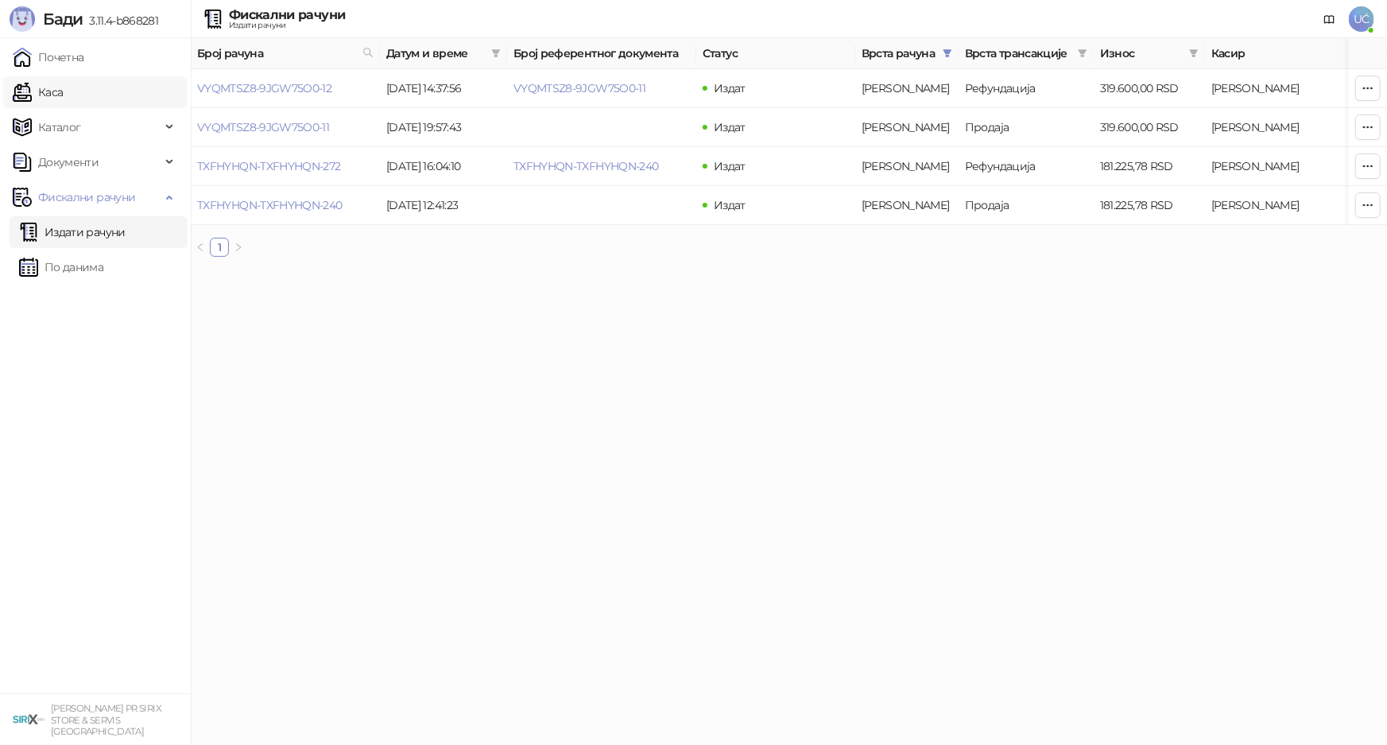
click at [63, 99] on link "Каса" at bounding box center [38, 92] width 50 height 32
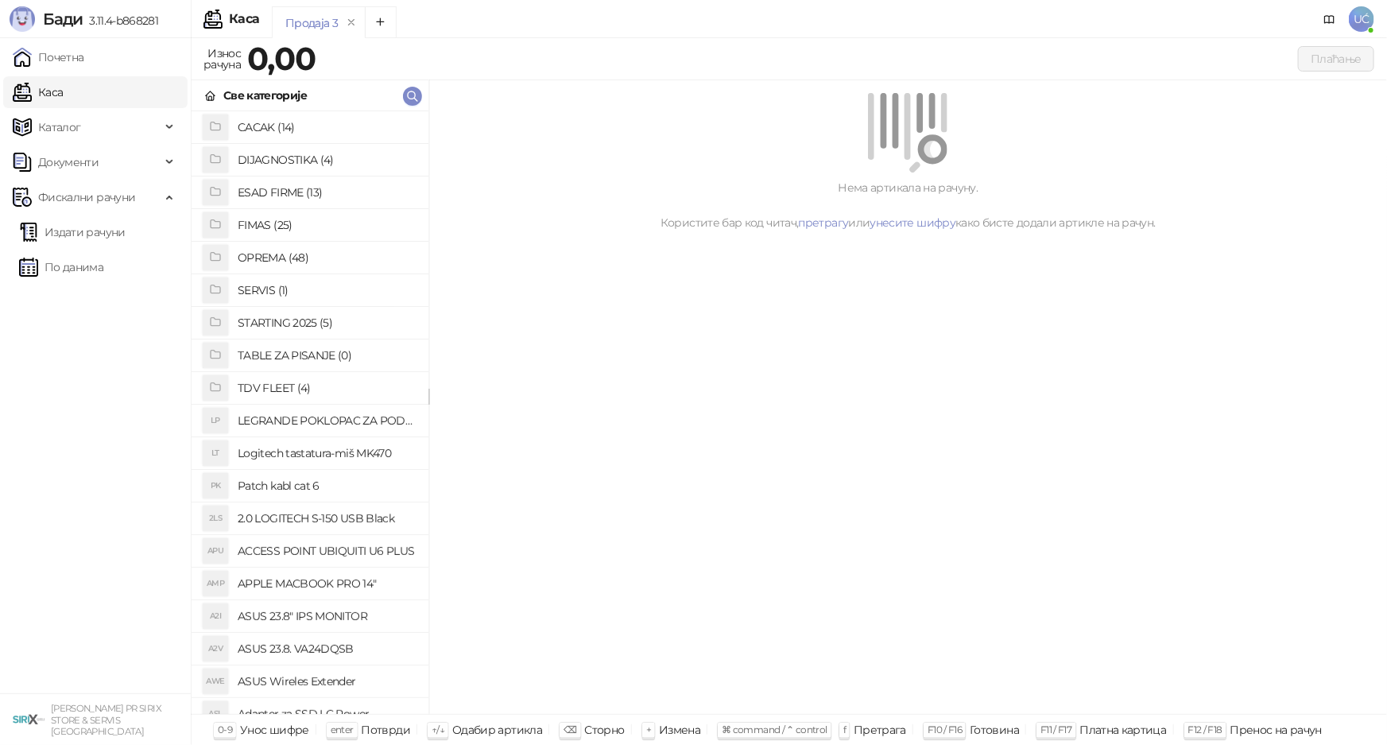
click at [311, 188] on h4 "ESAD FIRME (13)" at bounding box center [327, 192] width 178 height 25
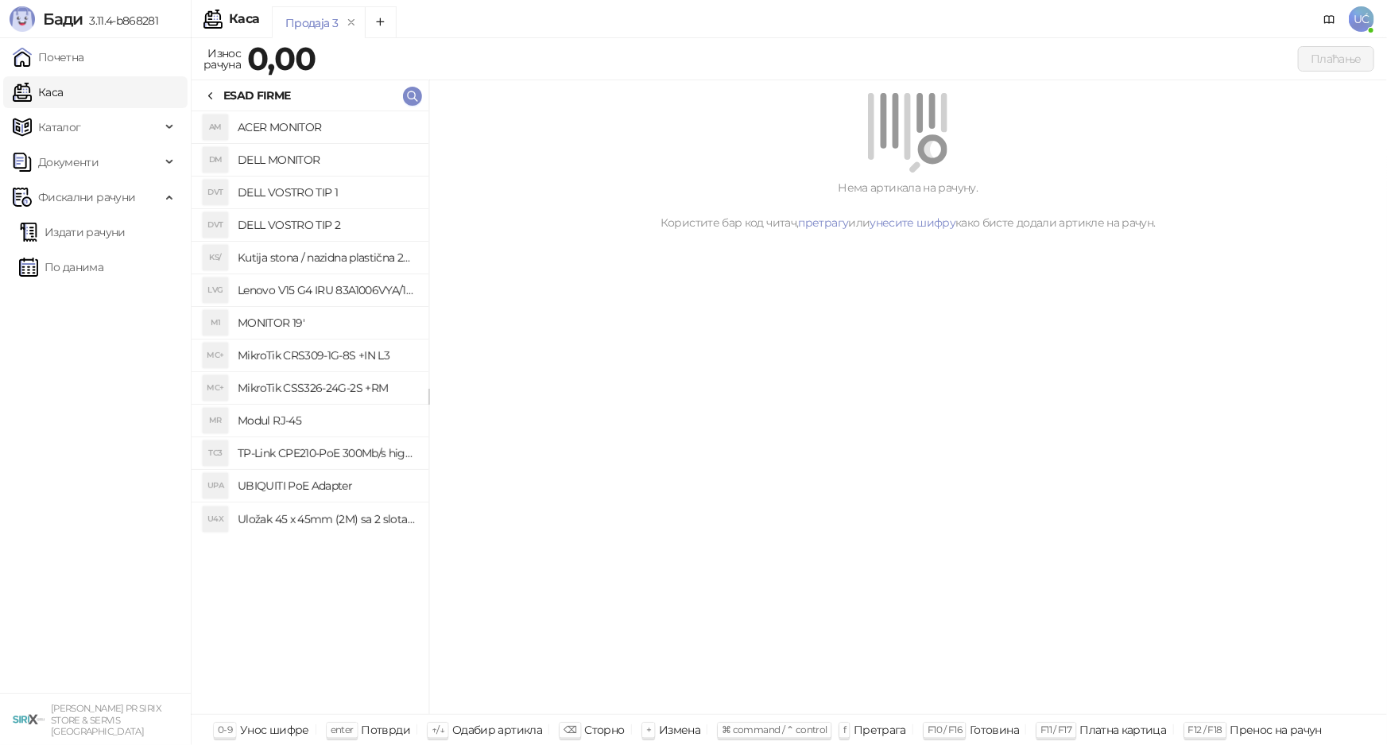
click at [322, 201] on h4 "DELL VOSTRO TIP 1" at bounding box center [327, 192] width 178 height 25
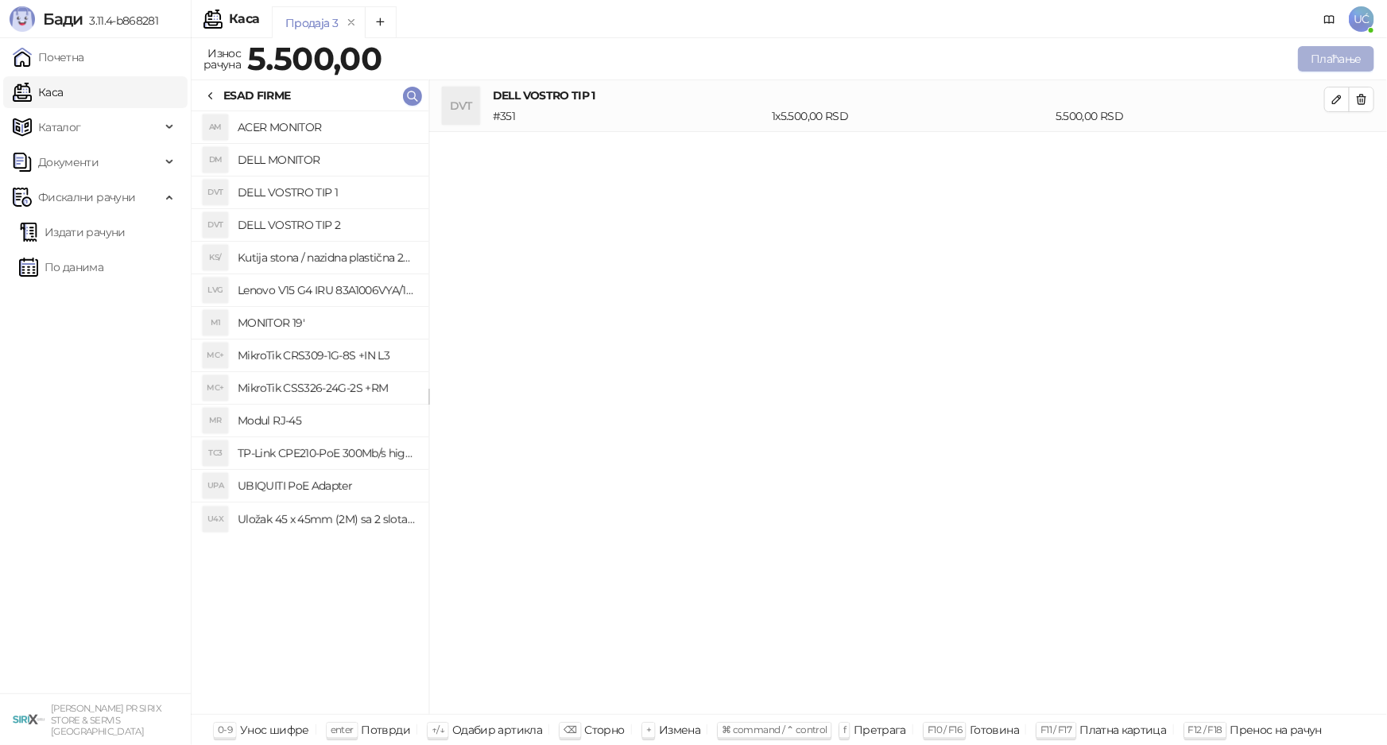
click at [1335, 68] on button "Плаћање" at bounding box center [1336, 58] width 76 height 25
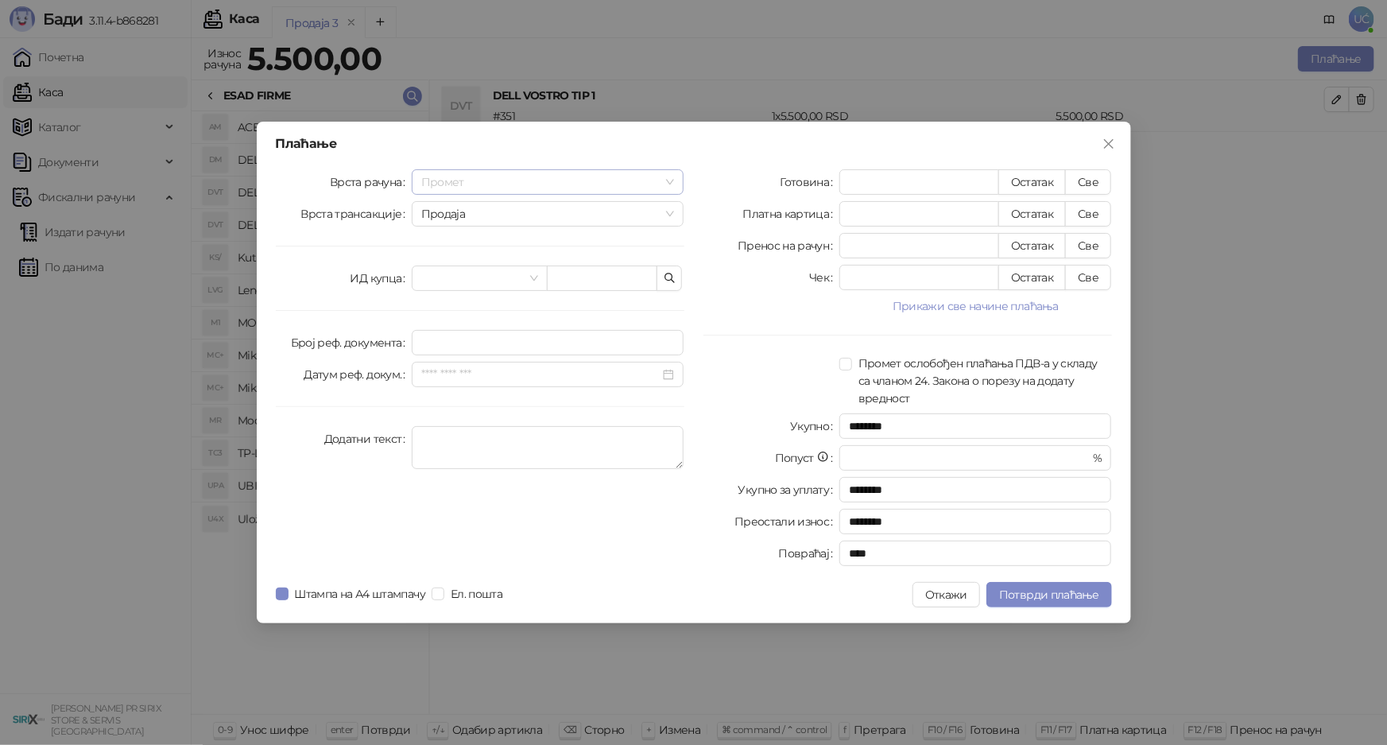
click at [676, 178] on div "Промет" at bounding box center [548, 181] width 273 height 25
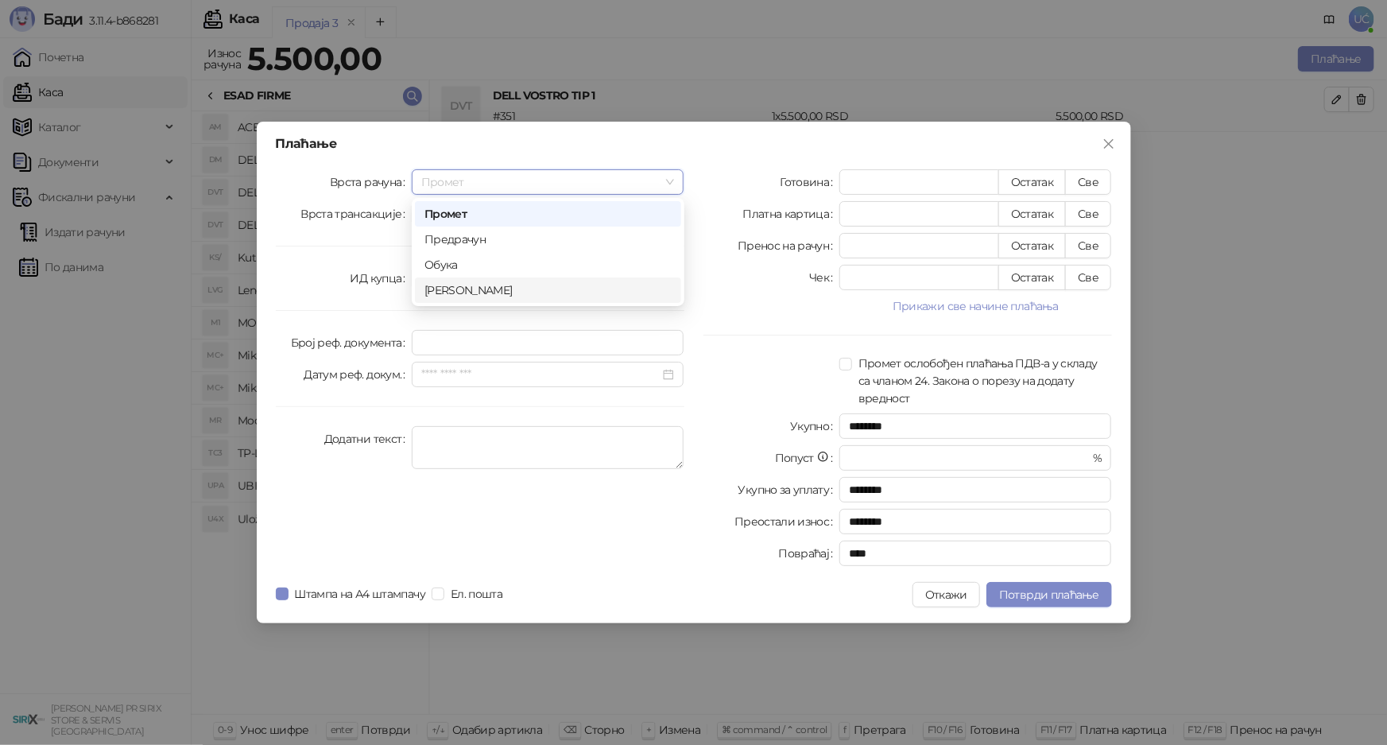
click at [637, 283] on div "Аванс" at bounding box center [547, 289] width 247 height 17
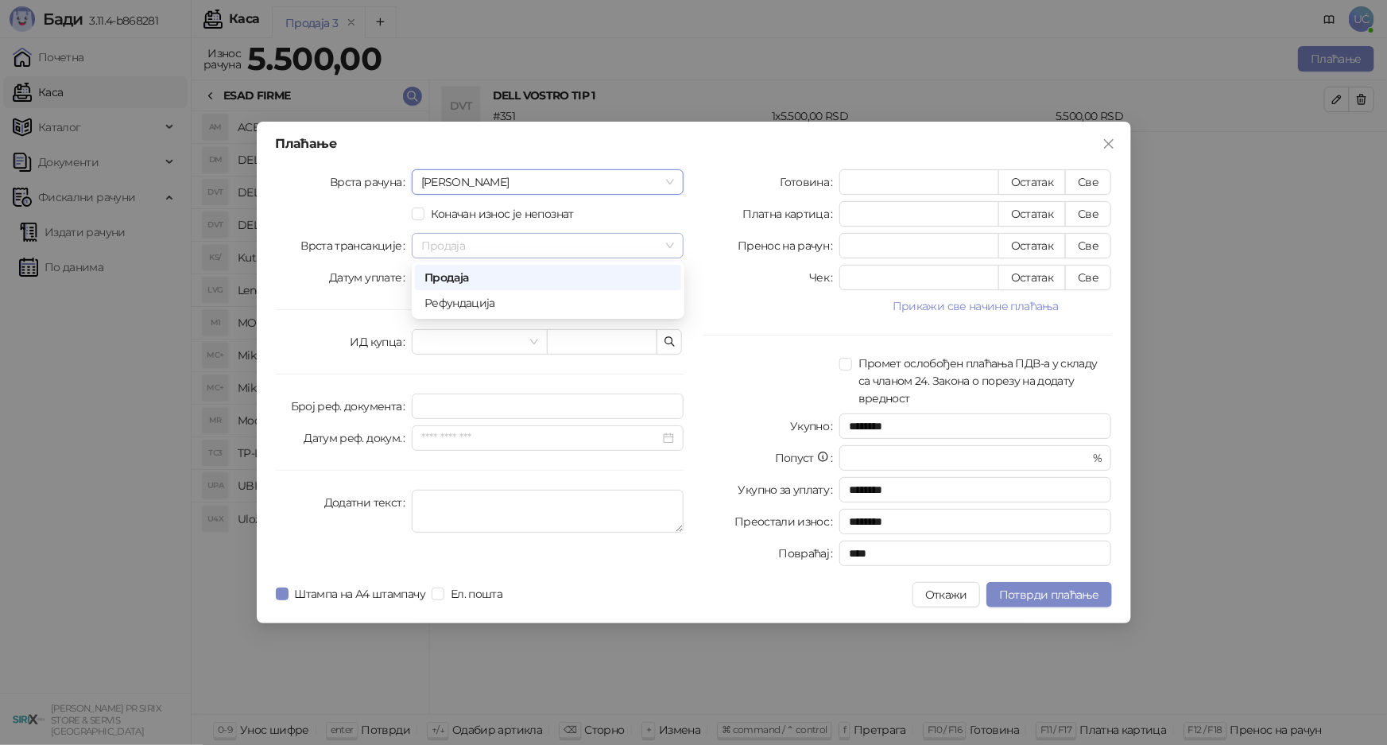
click at [576, 246] on span "Продаја" at bounding box center [548, 246] width 254 height 24
click at [575, 246] on span "Продаја" at bounding box center [548, 246] width 254 height 24
click at [573, 271] on input "Датум уплате" at bounding box center [540, 277] width 239 height 17
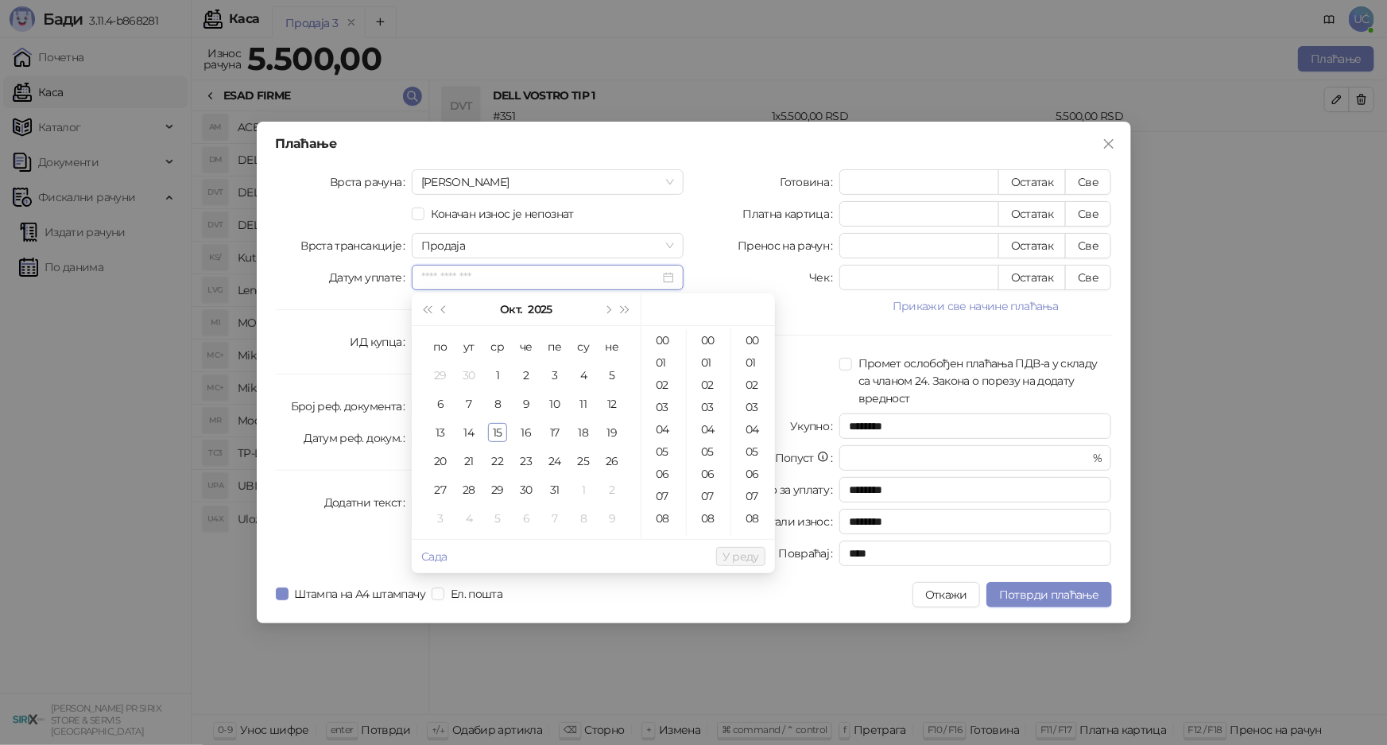
click at [573, 271] on input "Датум уплате" at bounding box center [540, 277] width 239 height 17
click at [714, 281] on div "Чек" at bounding box center [771, 277] width 136 height 25
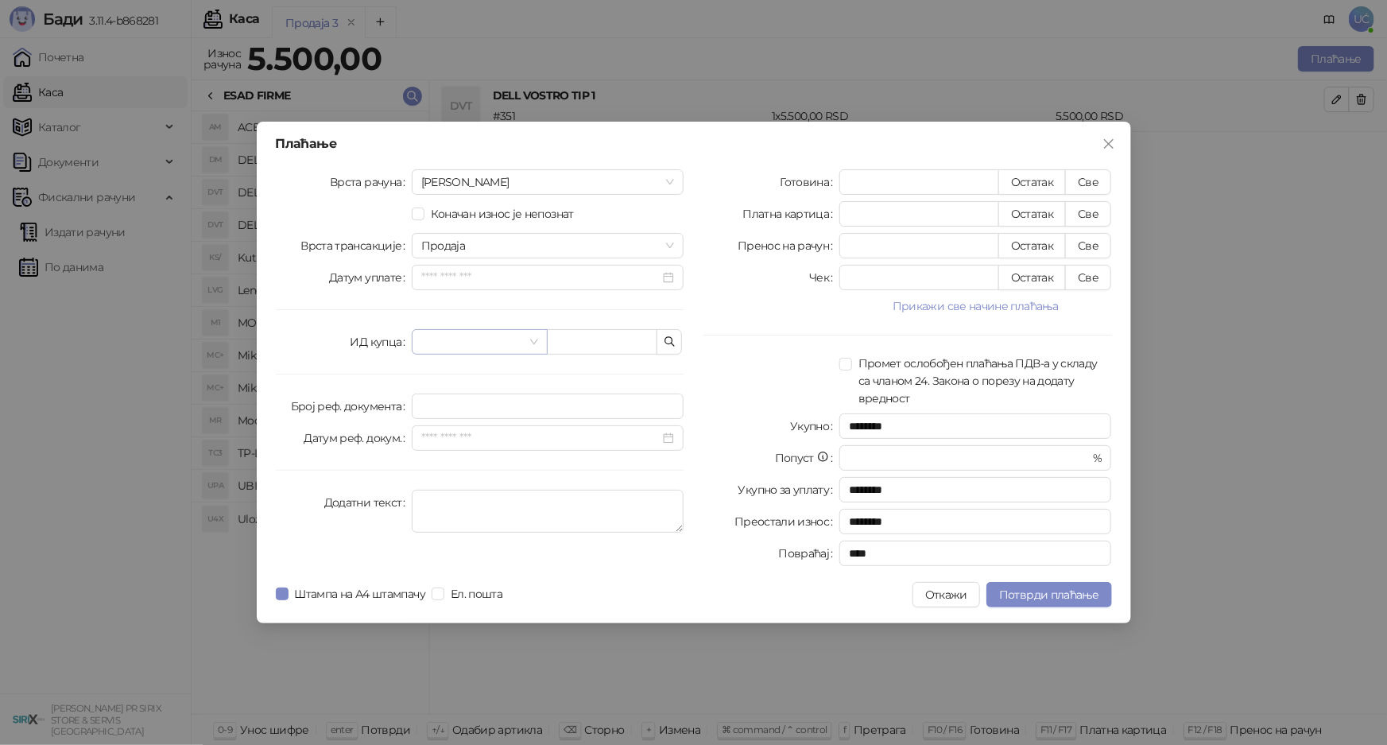
click at [532, 341] on span at bounding box center [479, 342] width 117 height 24
click at [922, 305] on button "Прикажи све начине плаћања" at bounding box center [975, 305] width 273 height 19
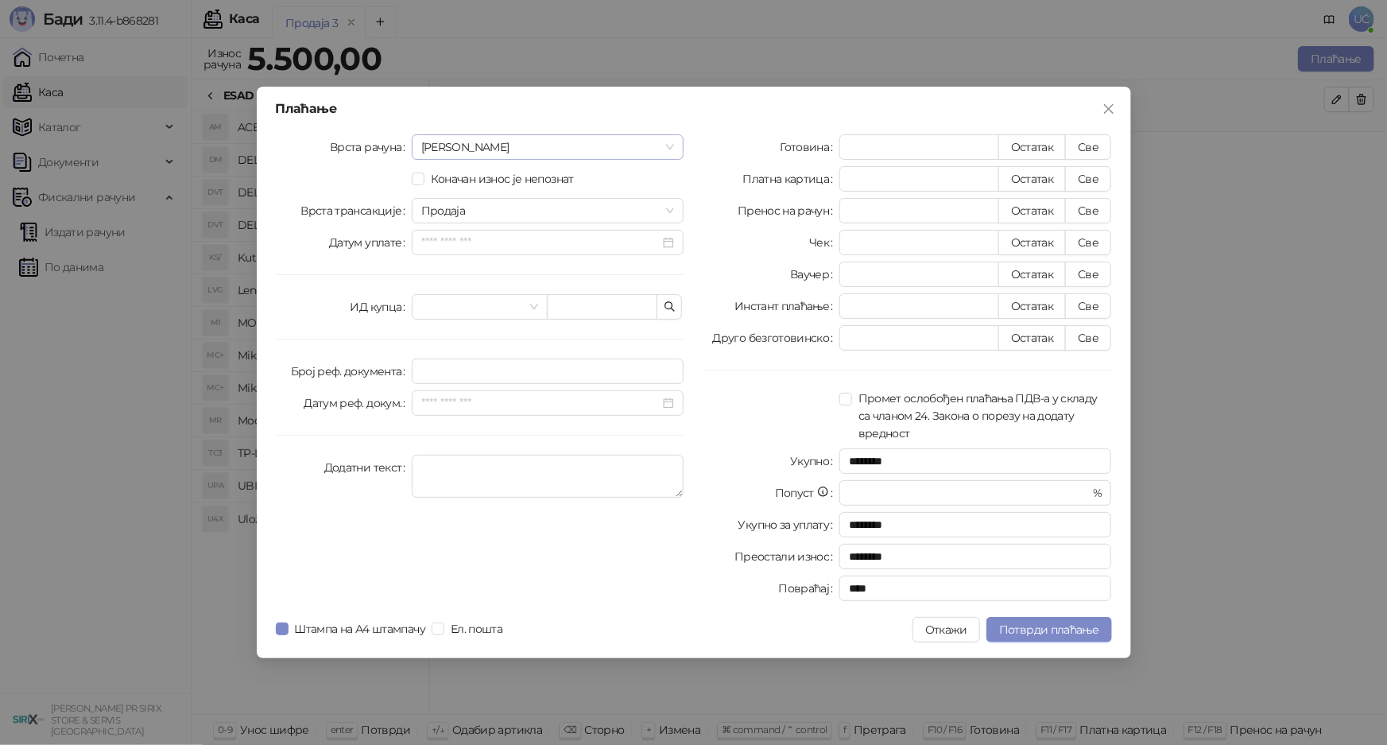
click at [614, 148] on span "Аванс" at bounding box center [548, 147] width 254 height 24
click at [675, 145] on div "Аванс" at bounding box center [548, 146] width 273 height 25
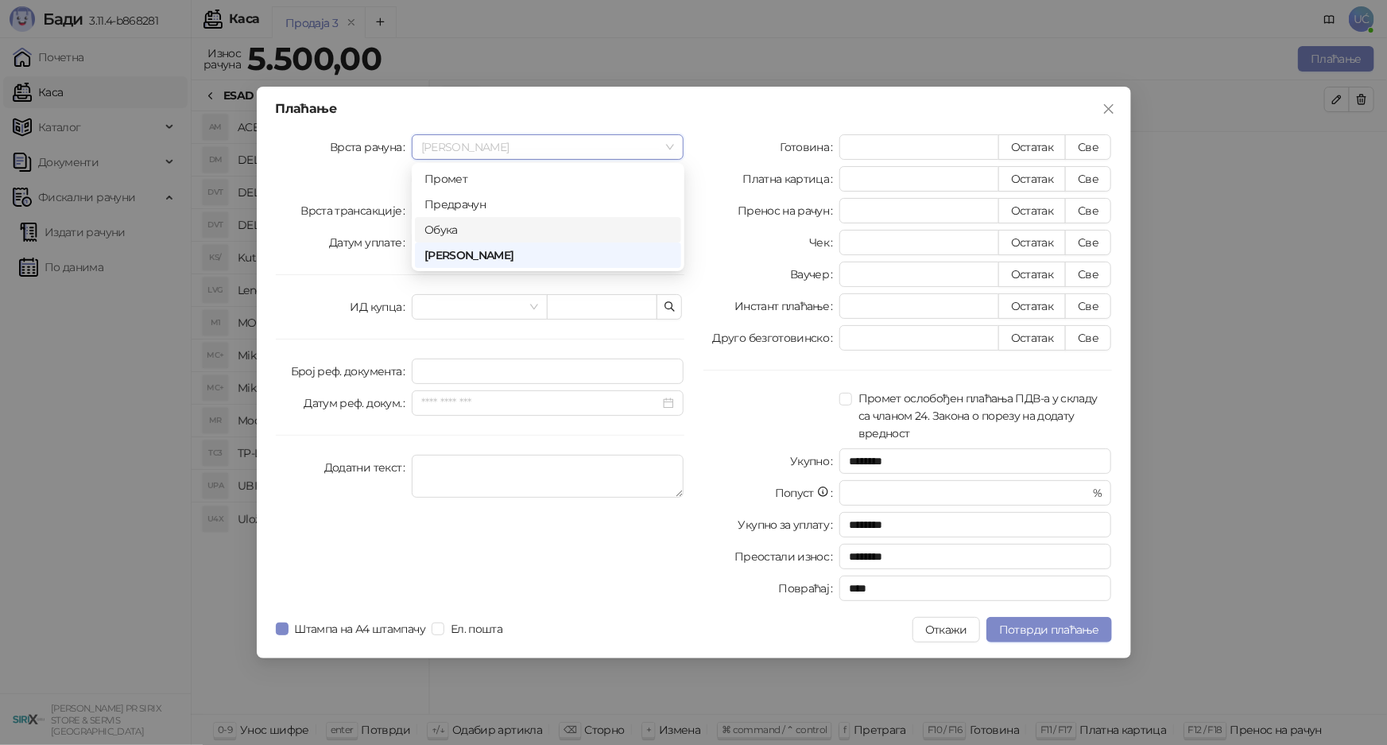
click at [650, 223] on div "Обука" at bounding box center [547, 229] width 247 height 17
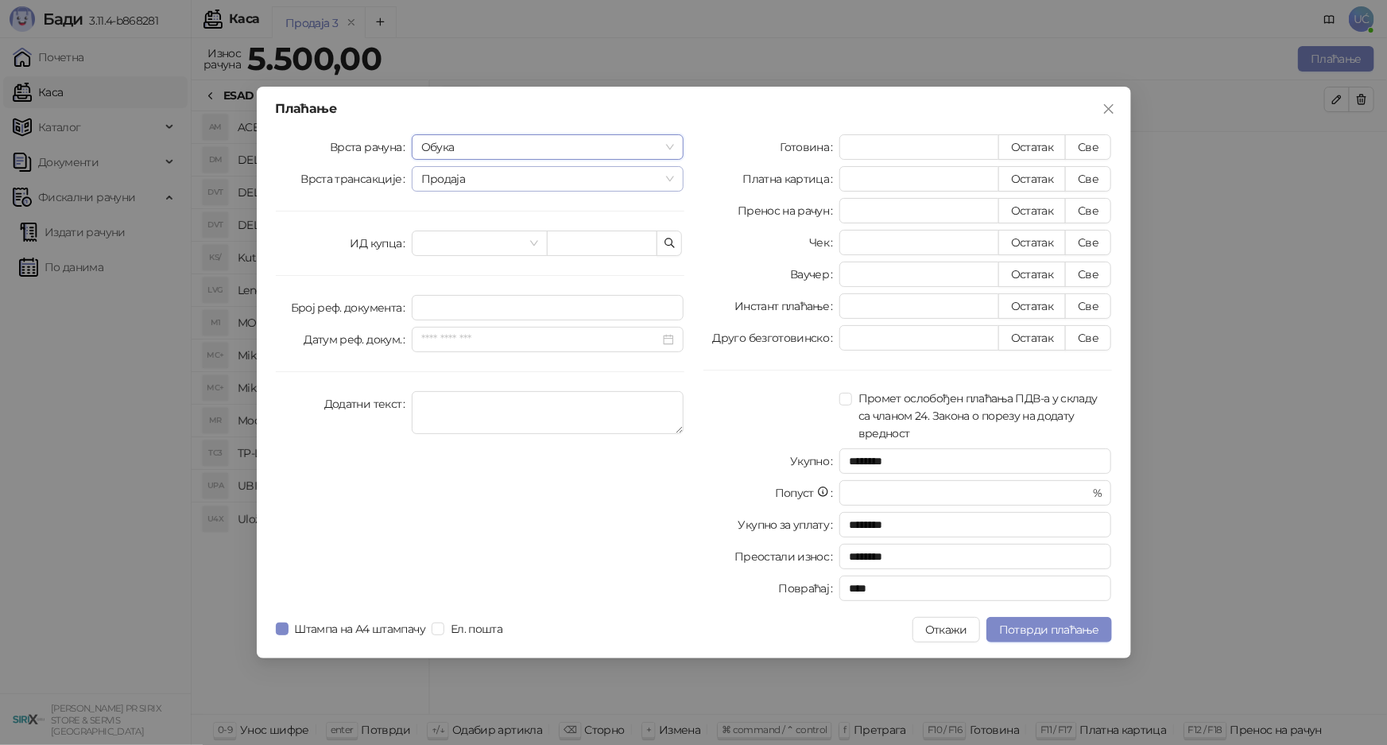
click at [647, 190] on span "Продаја" at bounding box center [548, 179] width 254 height 24
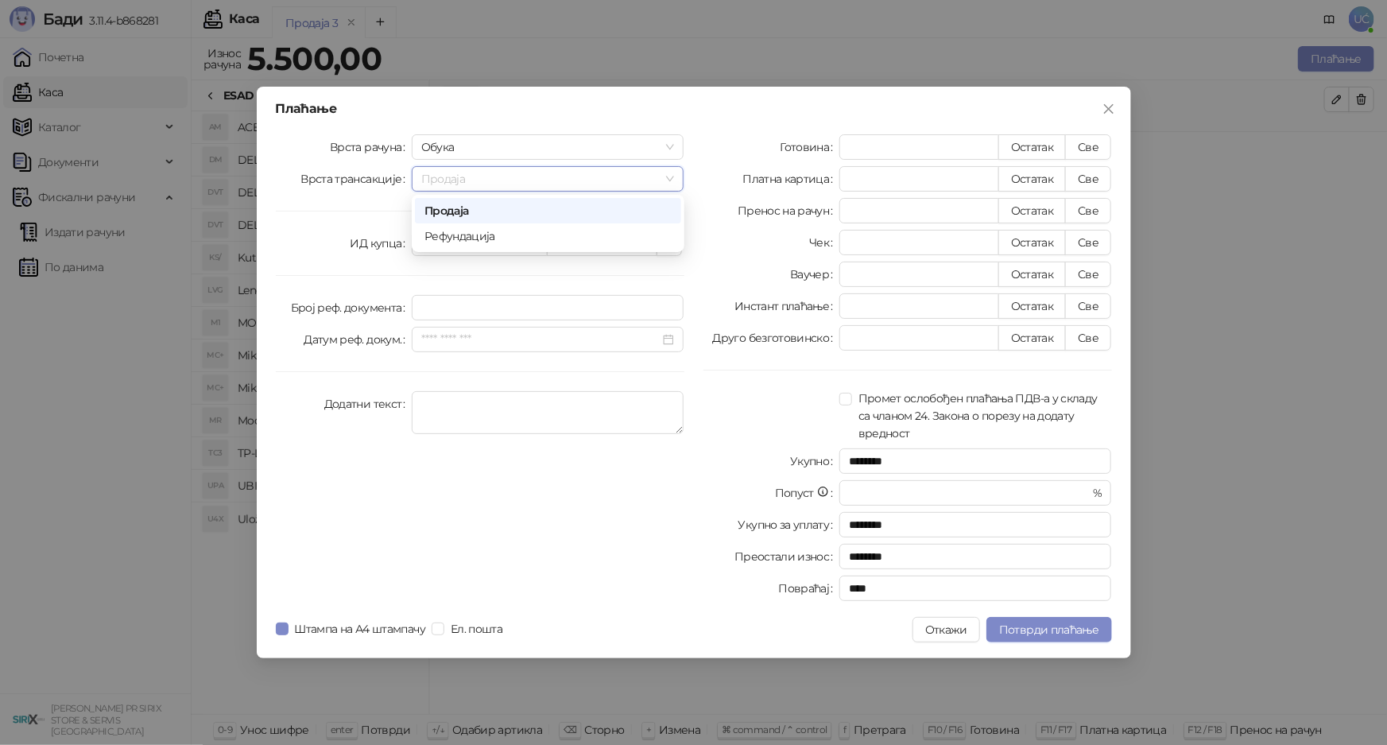
click at [647, 190] on span "Продаја" at bounding box center [548, 179] width 254 height 24
click at [664, 181] on span "Продаја" at bounding box center [548, 179] width 254 height 24
click at [544, 234] on div at bounding box center [480, 242] width 136 height 25
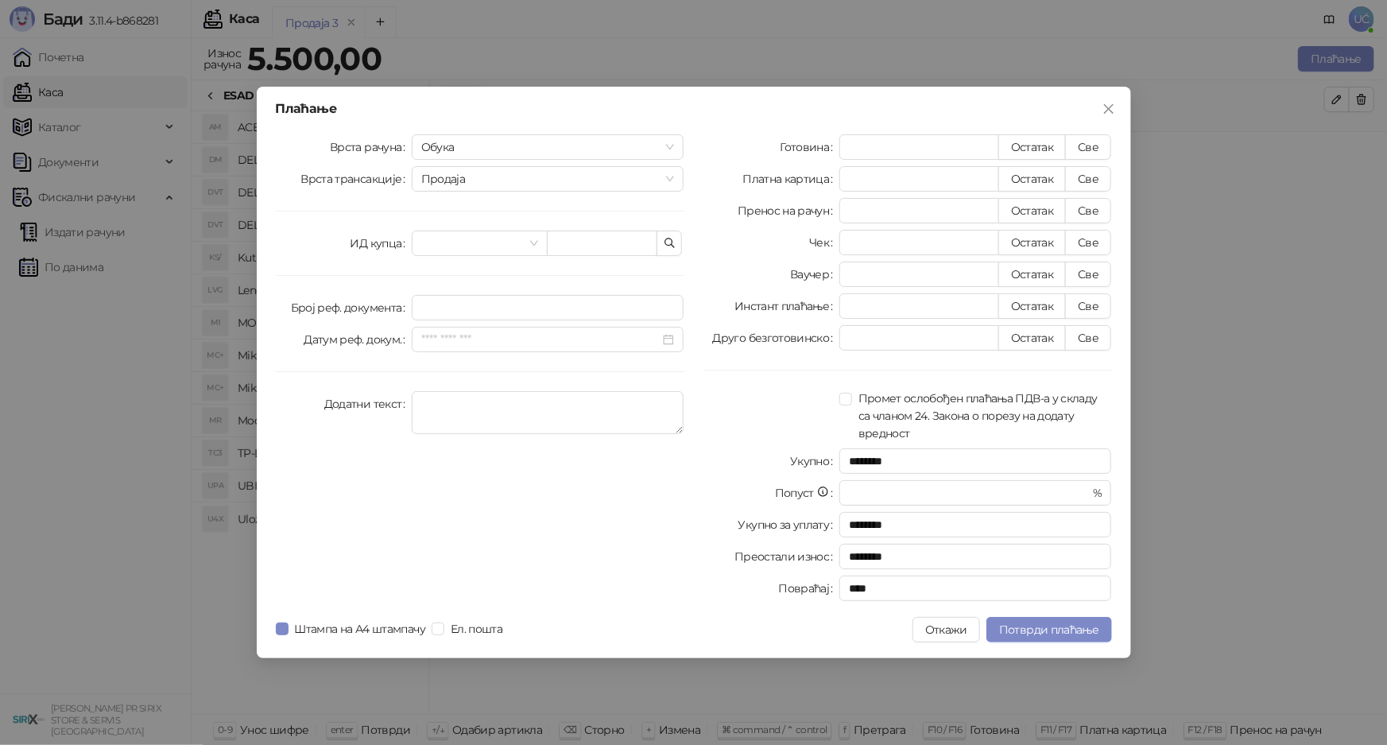
click at [520, 215] on div "Врста рачуна Обука Врста трансакције Продаја ИД купца Број реф. документа Датум…" at bounding box center [480, 370] width 428 height 473
click at [585, 307] on input "Број реф. документа" at bounding box center [548, 307] width 273 height 25
click at [556, 334] on input "Датум реф. докум." at bounding box center [540, 339] width 239 height 17
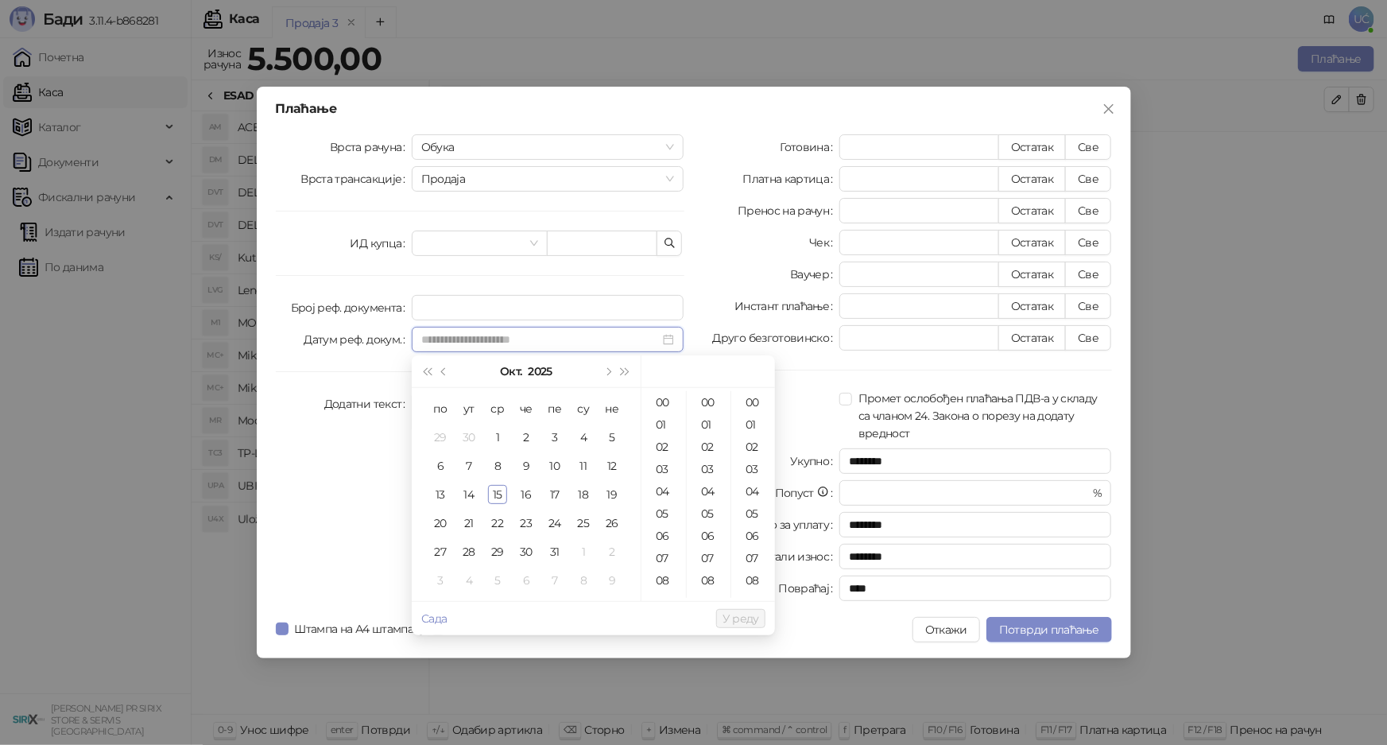
type input "**********"
click at [342, 440] on div "Врста рачуна Обука Врста трансакције Продаја ИД купца Број реф. документа Датум…" at bounding box center [480, 370] width 428 height 473
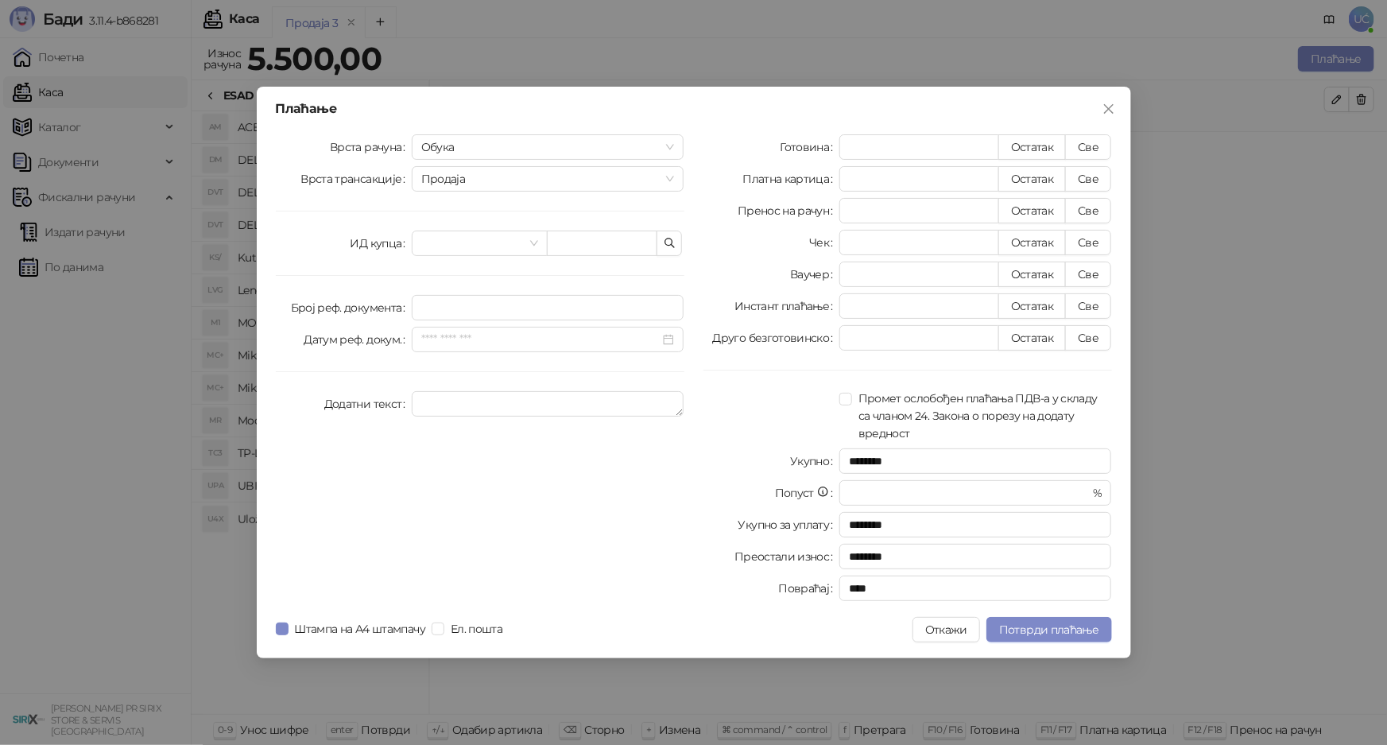
drag, startPoint x: 677, startPoint y: 428, endPoint x: 673, endPoint y: 371, distance: 57.4
click at [673, 371] on div "Врста рачуна Обука Врста трансакције Продаја ИД купца Број реф. документа Датум…" at bounding box center [480, 370] width 428 height 473
click at [447, 141] on span "Обука" at bounding box center [548, 147] width 254 height 24
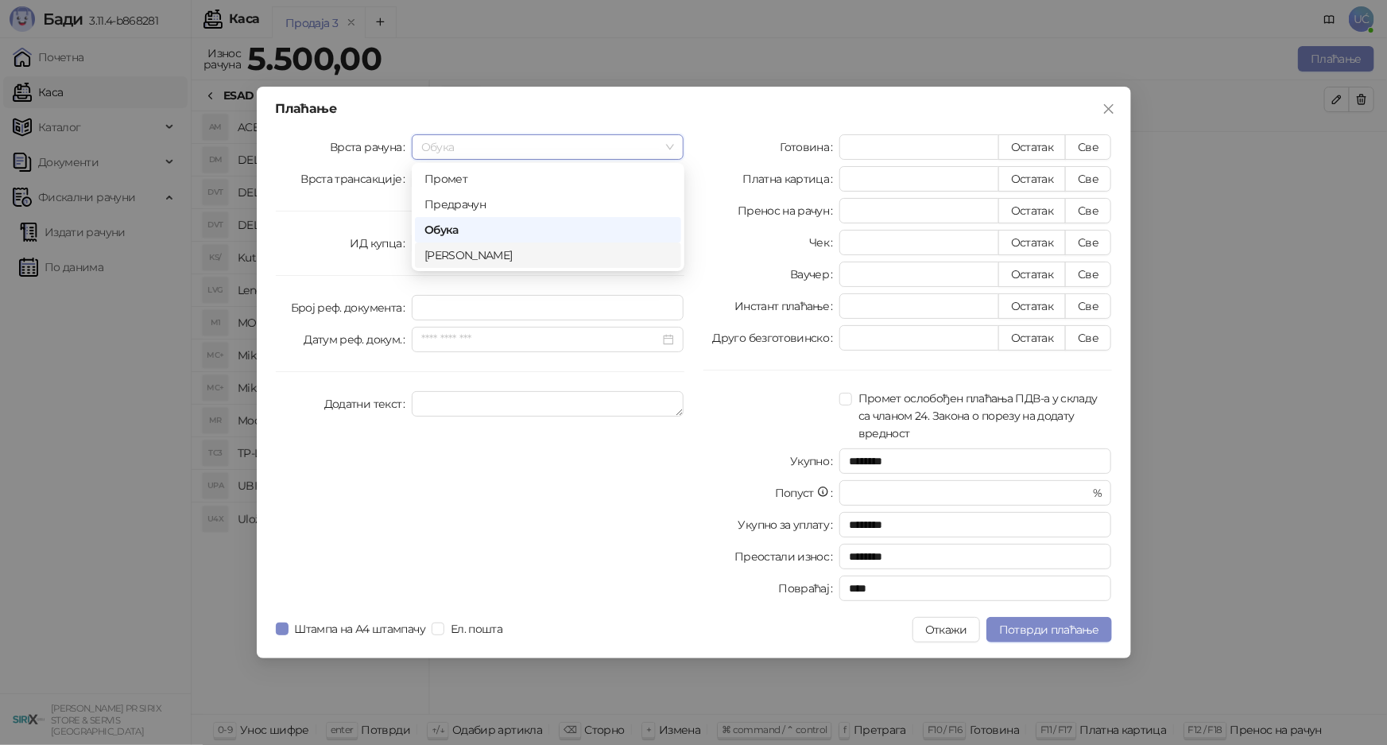
click at [474, 246] on div "Аванс" at bounding box center [547, 254] width 247 height 17
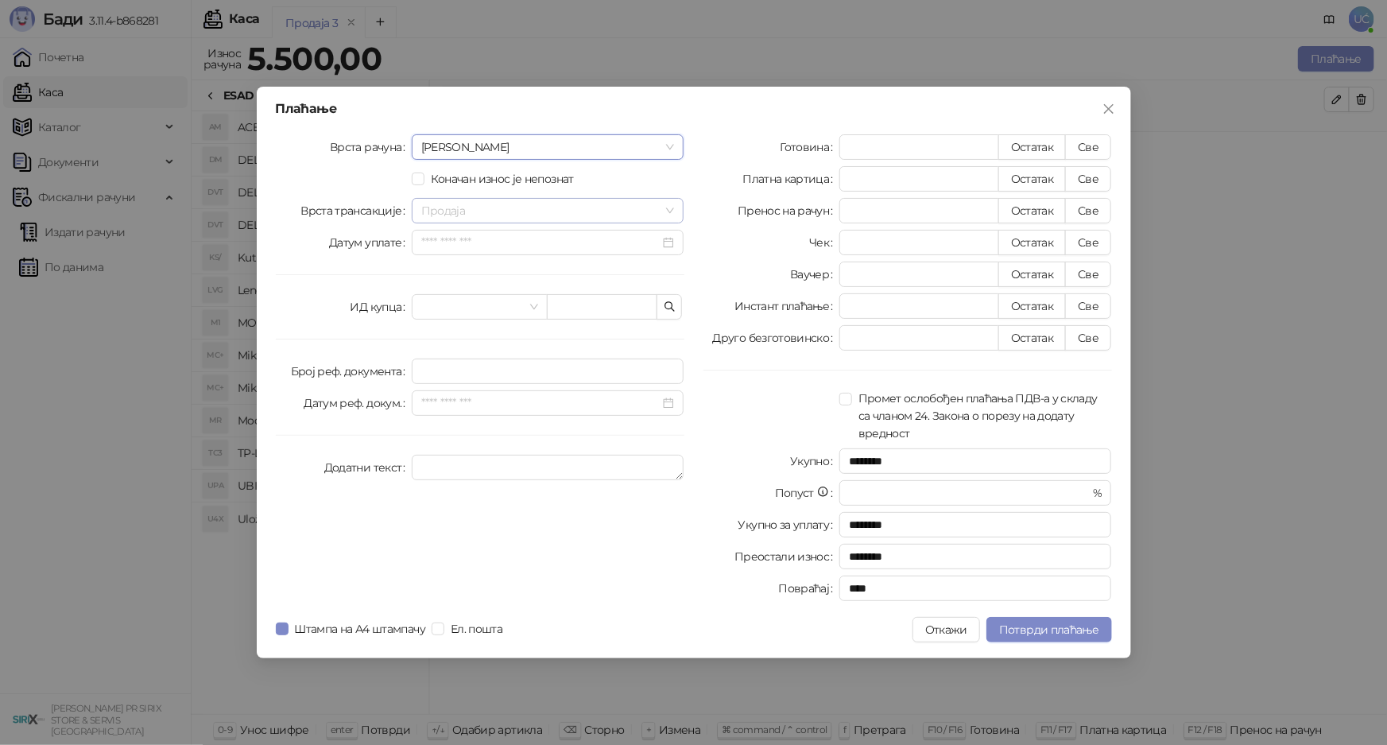
click at [594, 211] on span "Продаја" at bounding box center [548, 211] width 254 height 24
click at [594, 212] on span "Продаја" at bounding box center [548, 211] width 254 height 24
click at [1102, 109] on icon "close" at bounding box center [1108, 109] width 13 height 13
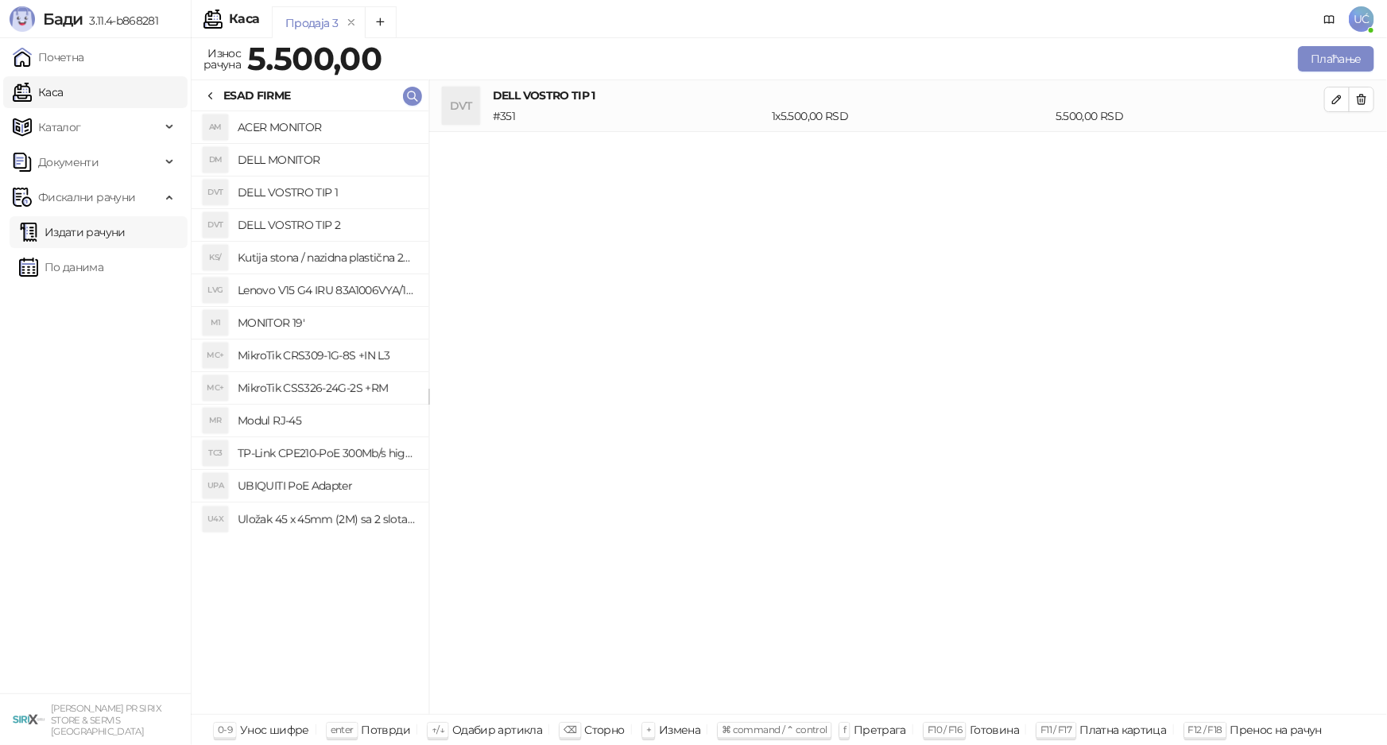
drag, startPoint x: 118, startPoint y: 235, endPoint x: 180, endPoint y: 225, distance: 62.1
click at [118, 235] on link "Издати рачуни" at bounding box center [72, 232] width 106 height 32
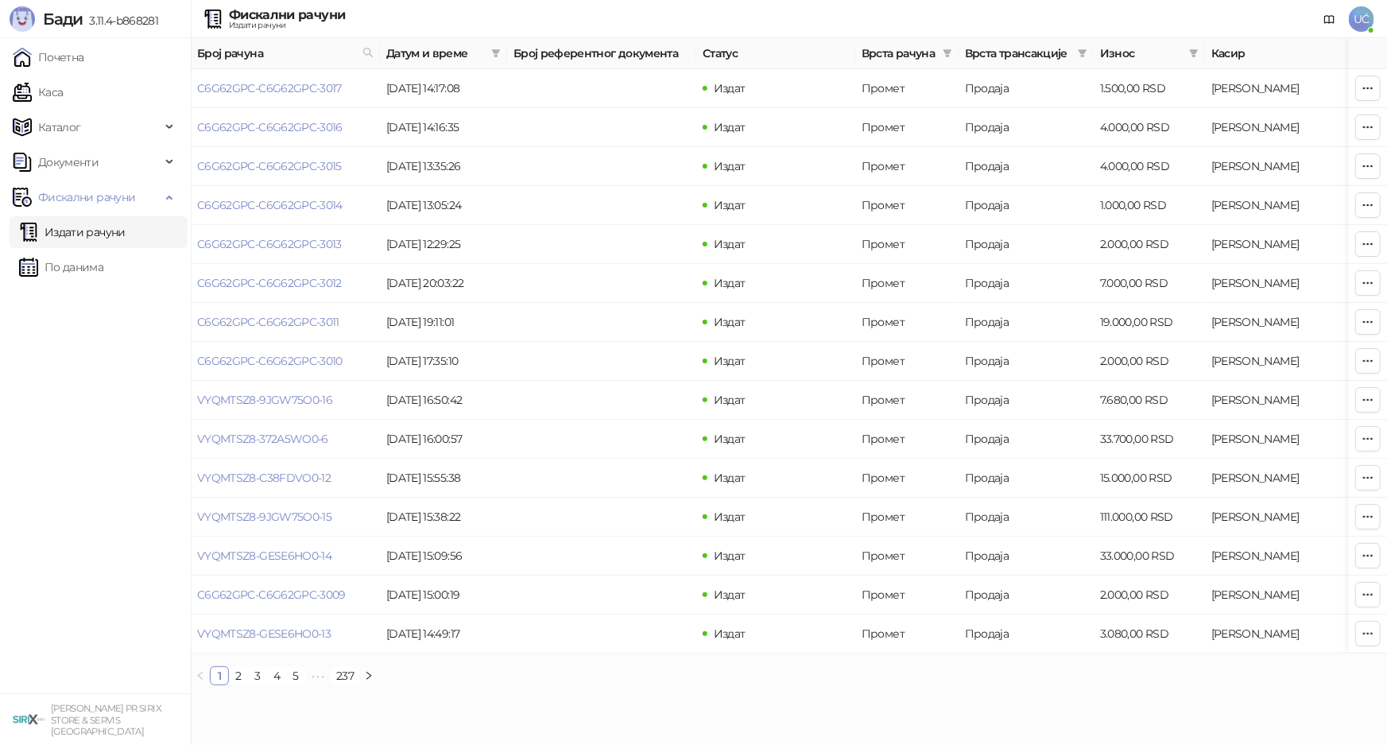
click at [924, 60] on span "Врста рачуна" at bounding box center [898, 53] width 75 height 17
click at [944, 47] on span at bounding box center [947, 53] width 16 height 24
click at [853, 227] on span "Аванс" at bounding box center [869, 225] width 95 height 14
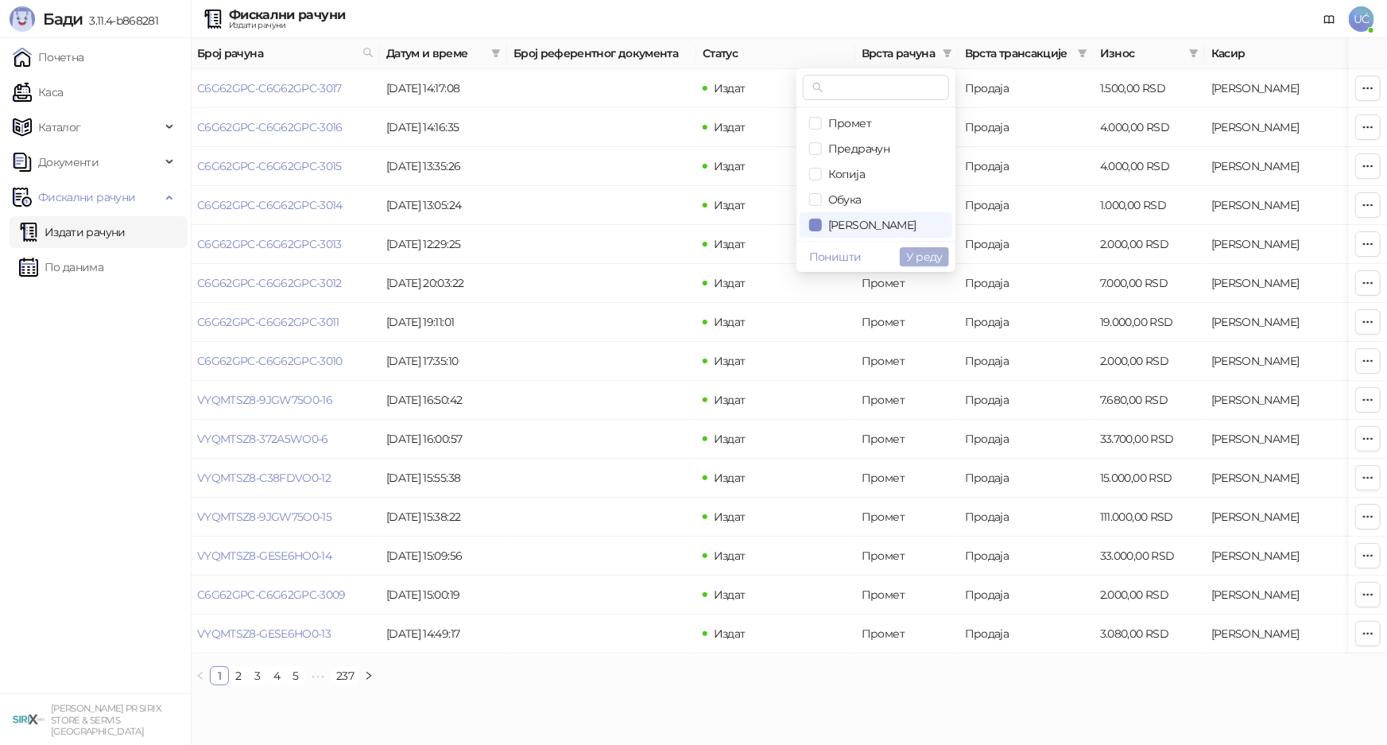
click at [925, 255] on span "У реду" at bounding box center [924, 257] width 37 height 14
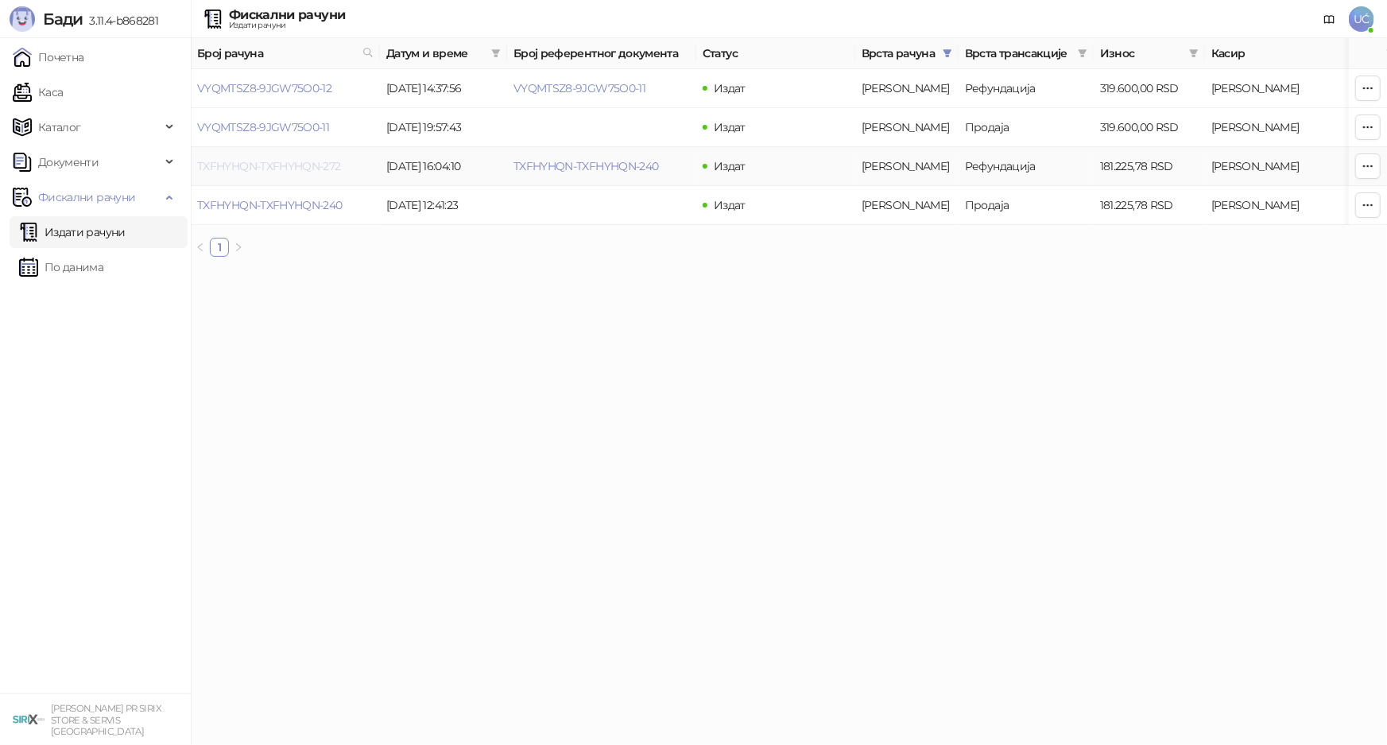
click at [322, 160] on link "TXFHYHQN-TXFHYHQN-272" at bounding box center [269, 166] width 144 height 14
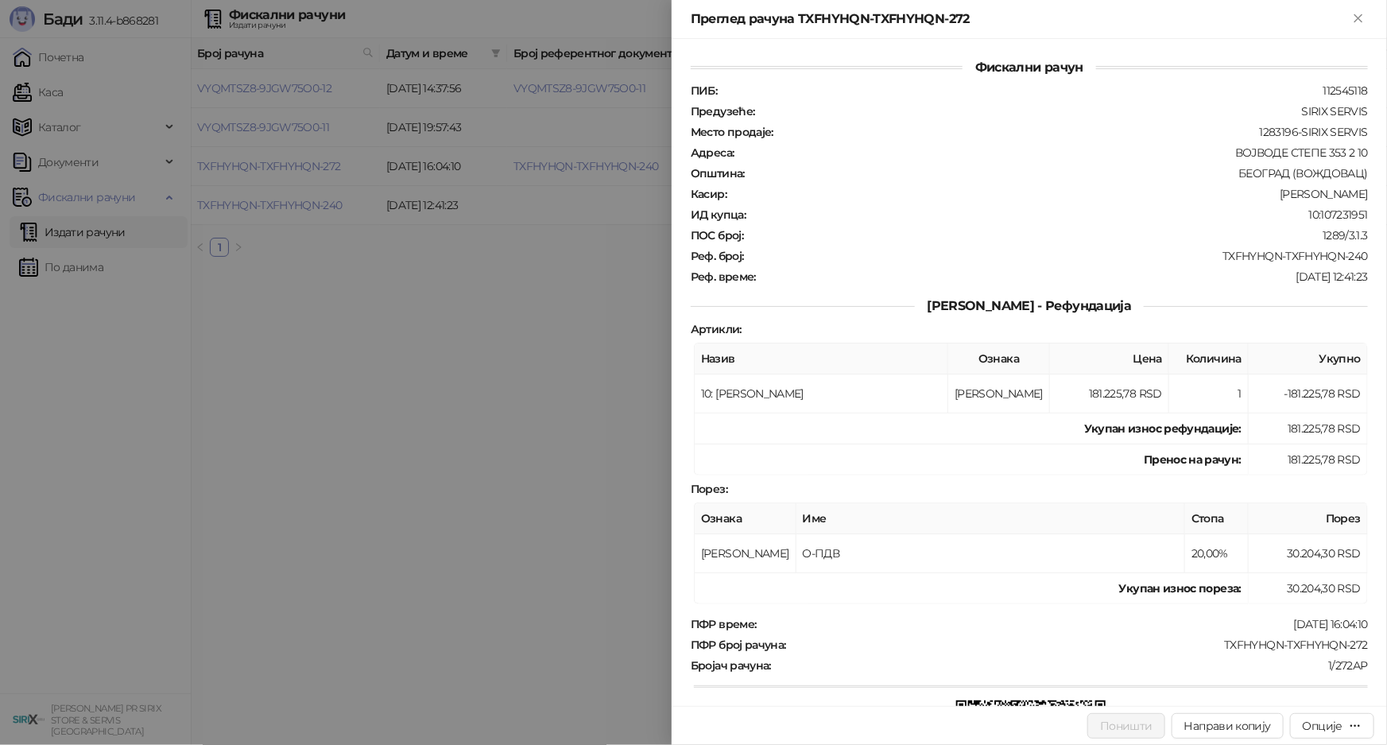
click at [493, 286] on div at bounding box center [693, 372] width 1387 height 745
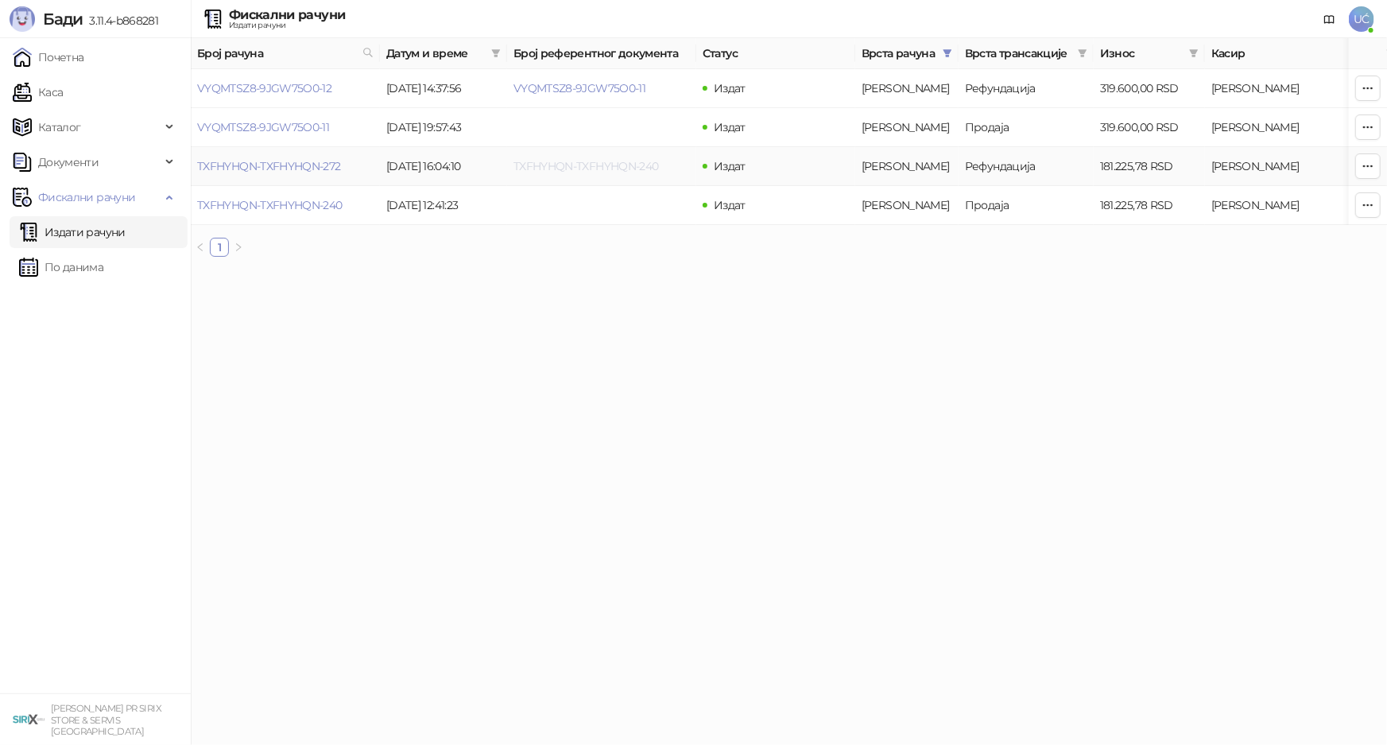
click at [540, 170] on link "TXFHYHQN-TXFHYHQN-240" at bounding box center [585, 166] width 145 height 14
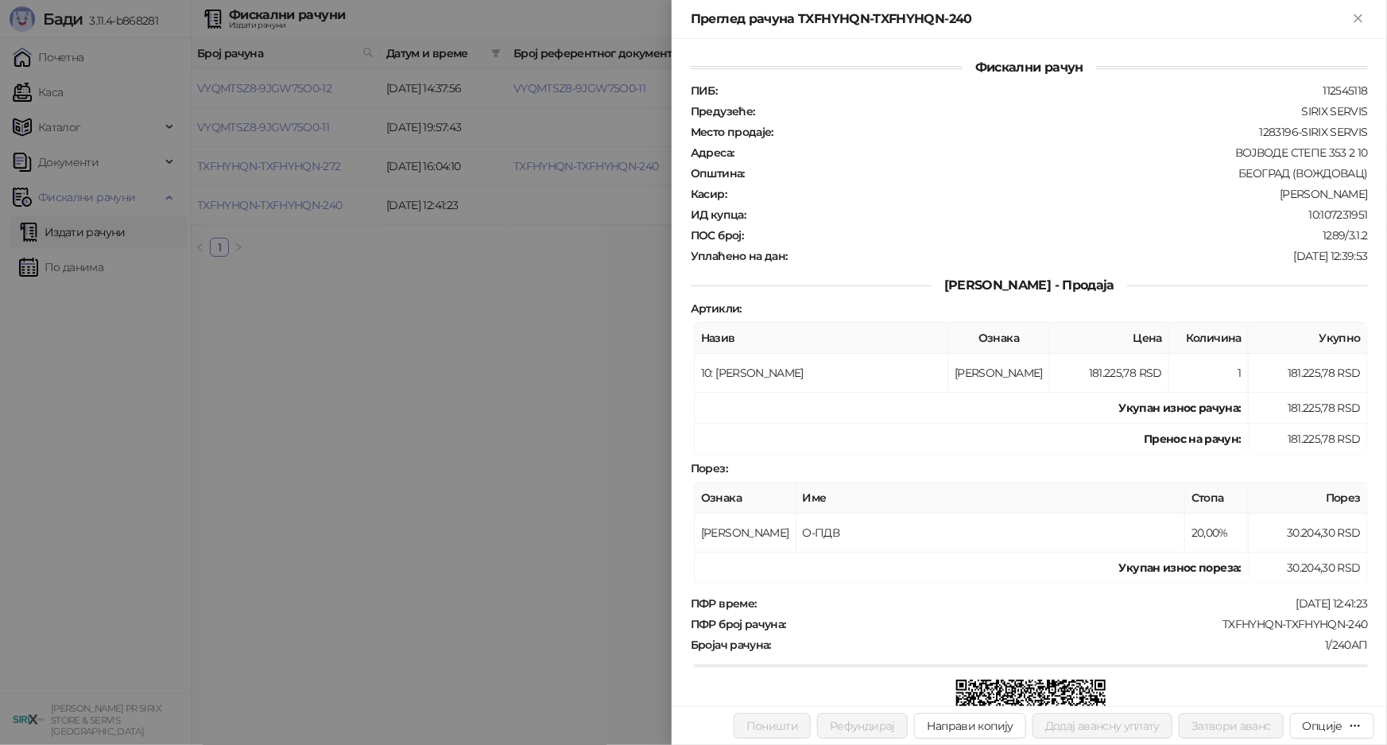
click at [532, 227] on div at bounding box center [693, 372] width 1387 height 745
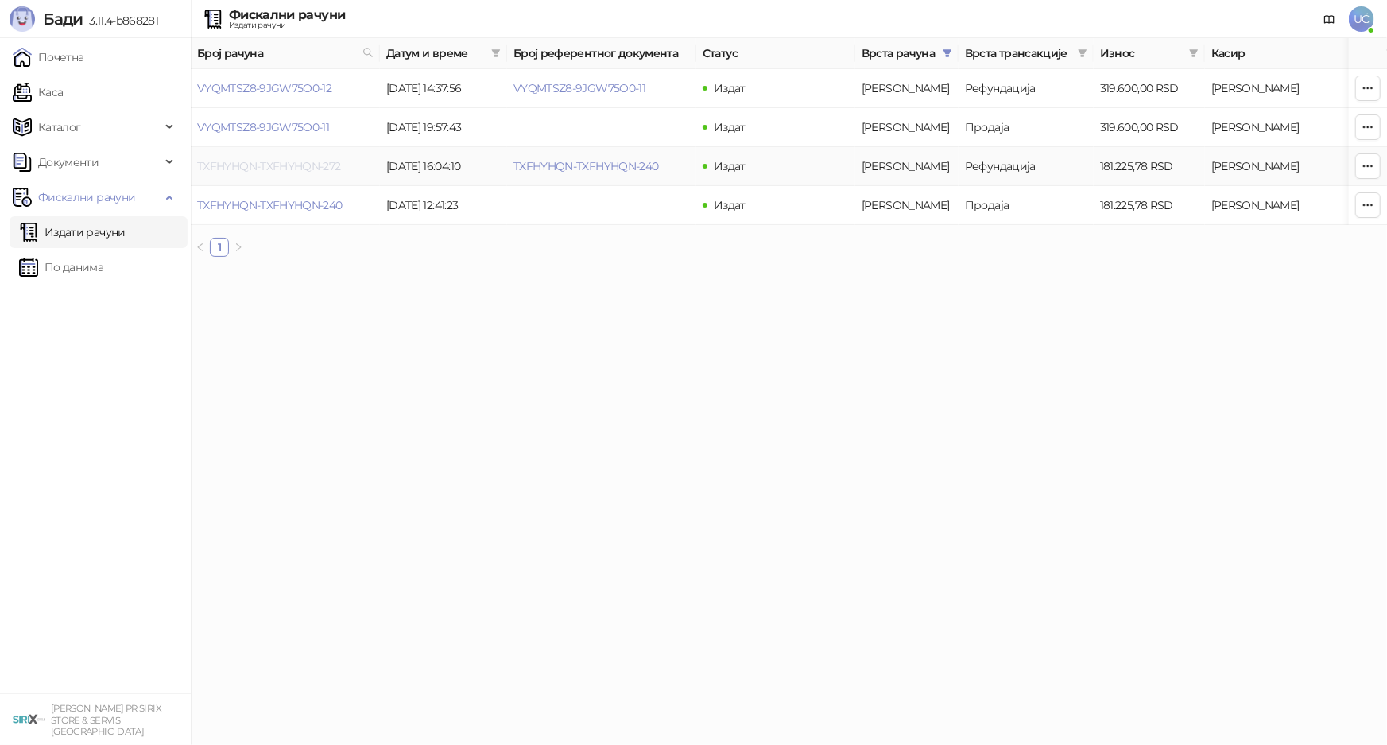
click at [269, 165] on link "TXFHYHQN-TXFHYHQN-272" at bounding box center [269, 166] width 144 height 14
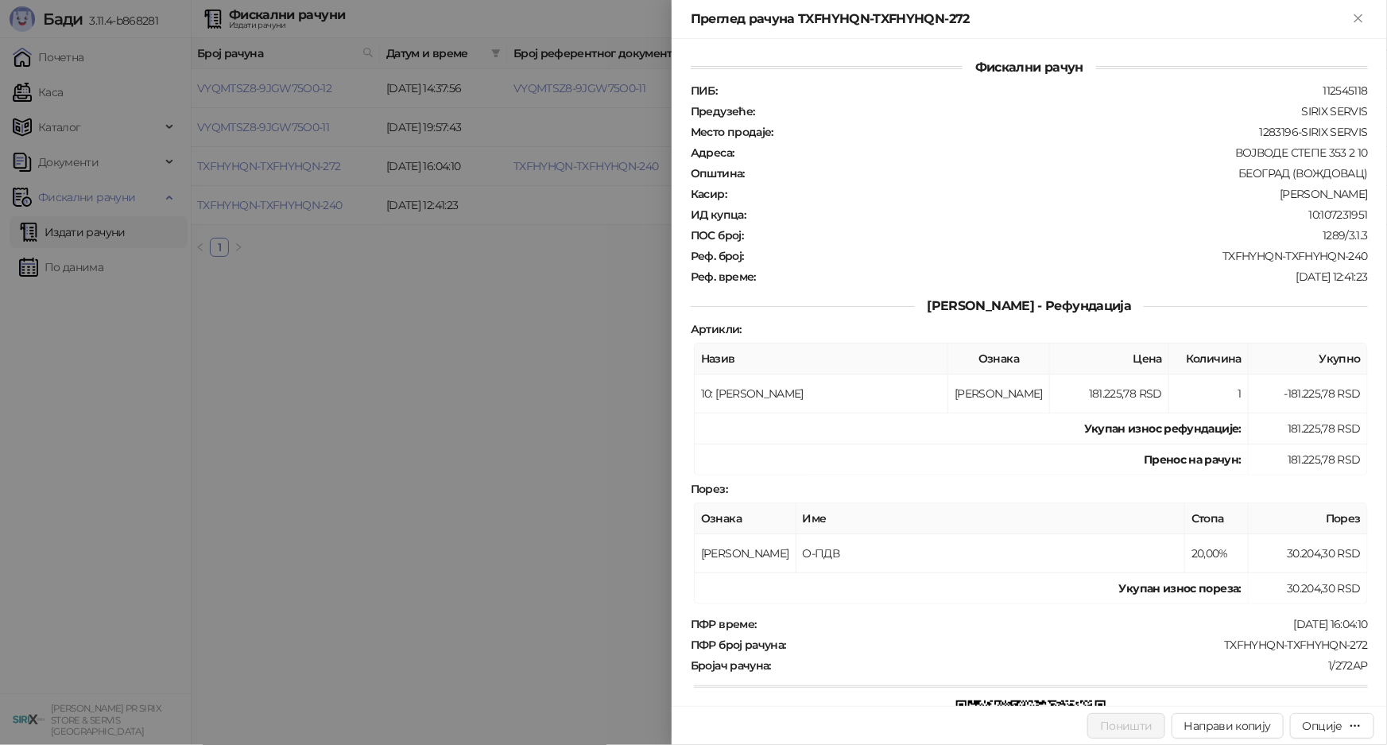
click at [593, 407] on div at bounding box center [693, 372] width 1387 height 745
